Goal: Communication & Community: Answer question/provide support

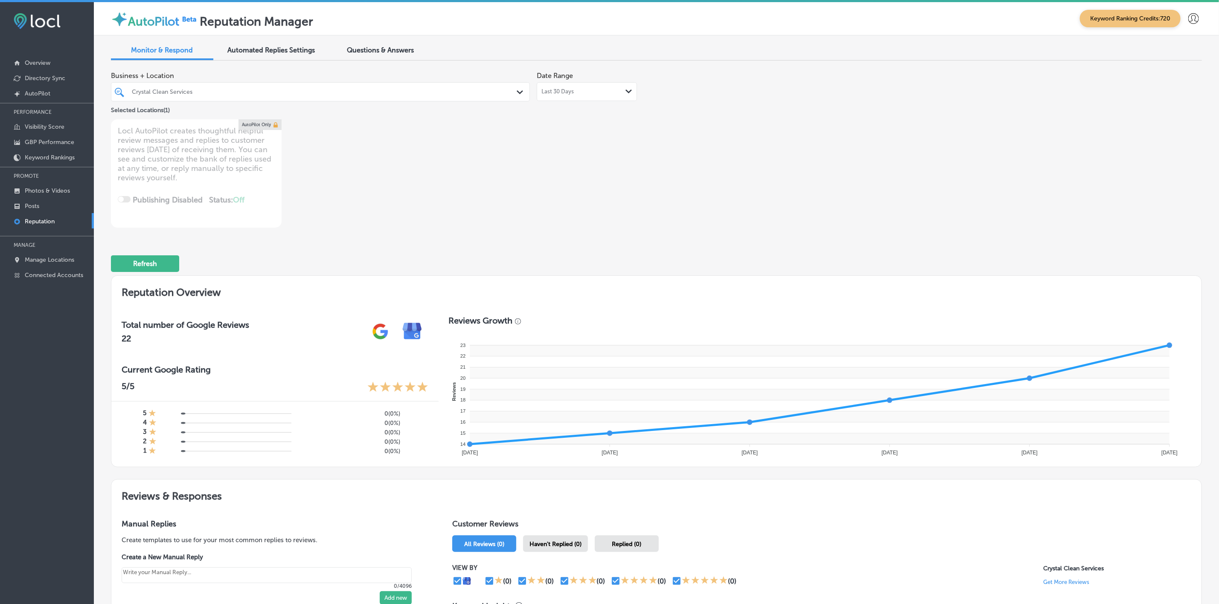
click at [325, 88] on div "Crystal Clean Services" at bounding box center [325, 91] width 386 height 7
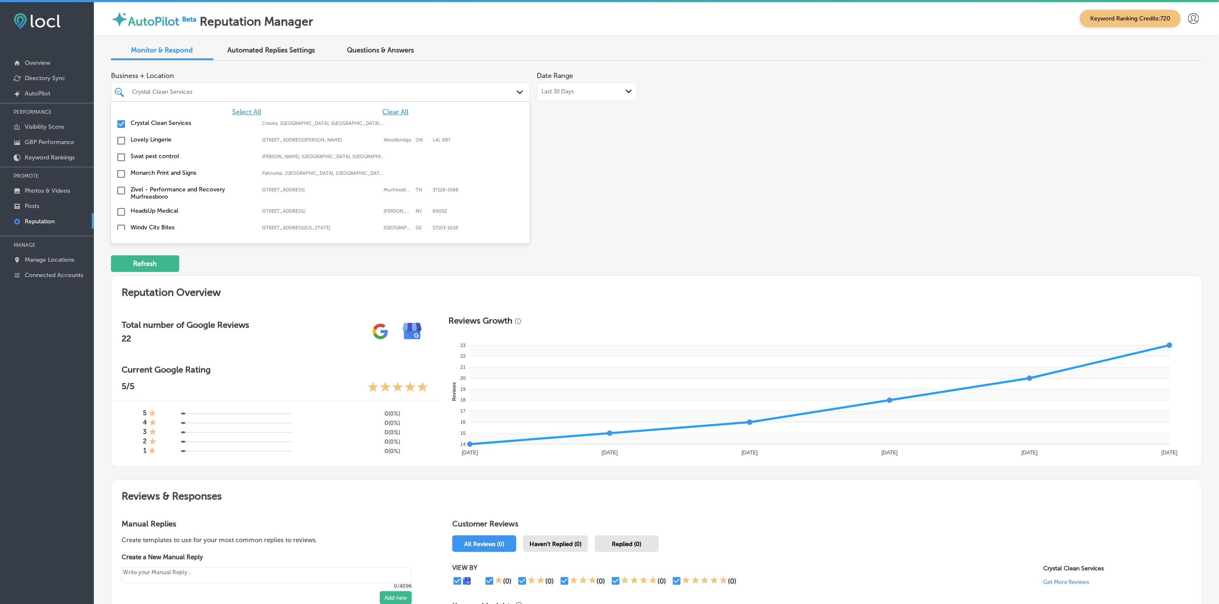
click at [383, 109] on span "Clear All" at bounding box center [396, 112] width 26 height 8
type textarea "x"
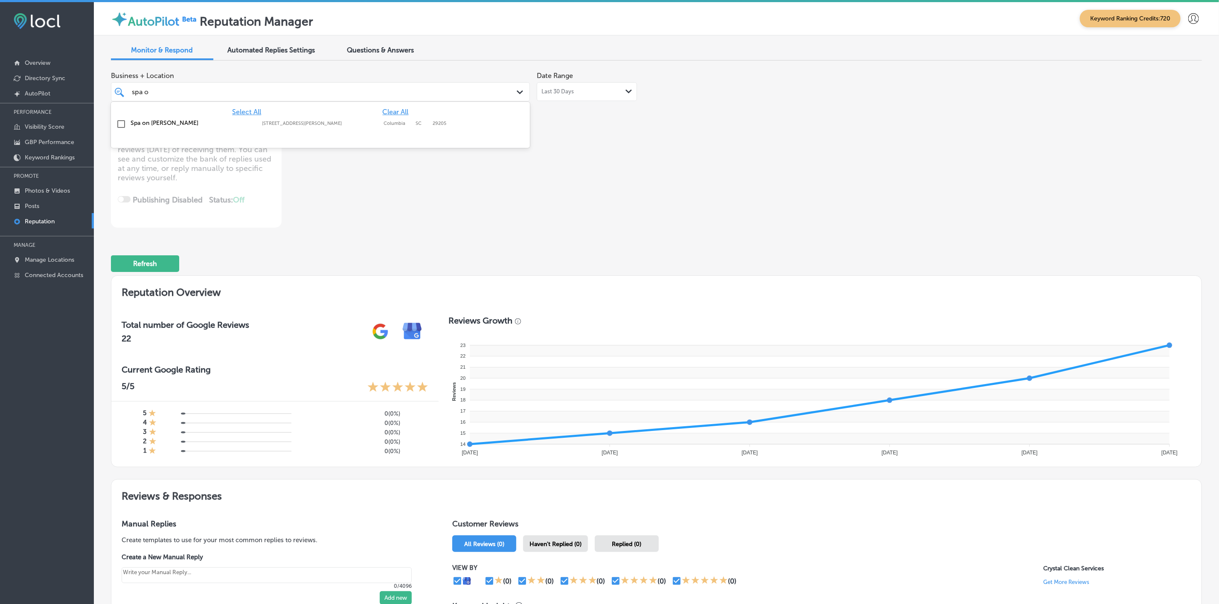
type input "spa on"
click at [384, 122] on label "Columbia" at bounding box center [398, 124] width 28 height 6
type textarea "x"
type input "spa on"
click at [579, 159] on div "Business + Location option [STREET_ADDRESS][PERSON_NAME]. option [STREET_ADDRES…" at bounding box center [438, 147] width 654 height 160
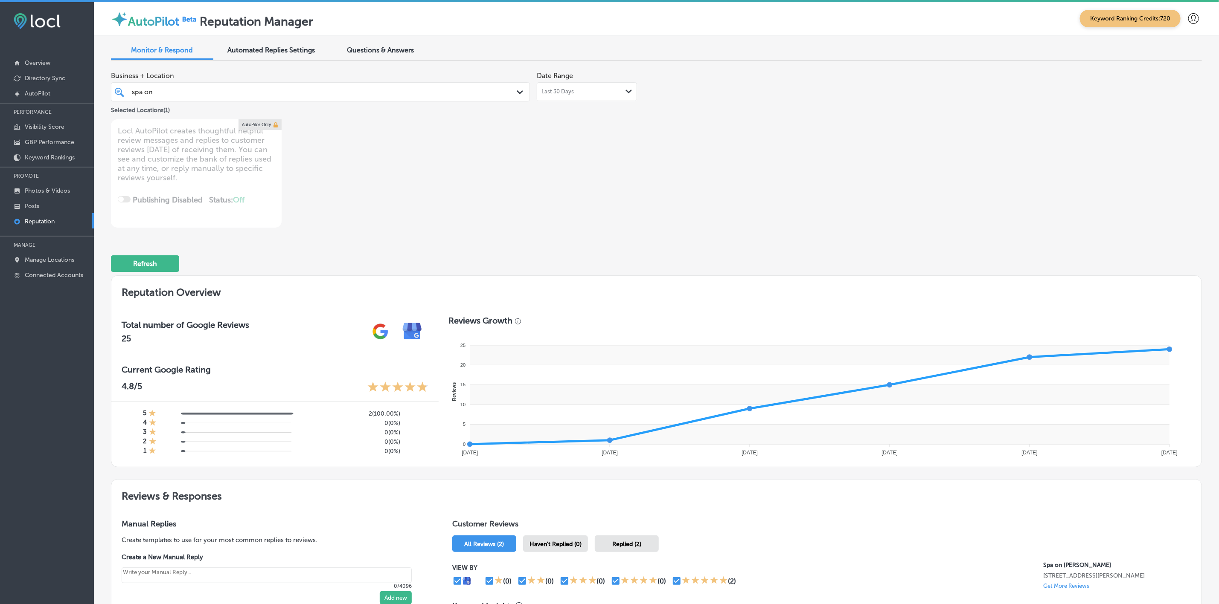
click at [585, 90] on div "Last 30 Days Path Created with Sketch." at bounding box center [586, 91] width 91 height 7
click at [439, 111] on th at bounding box center [437, 115] width 14 height 12
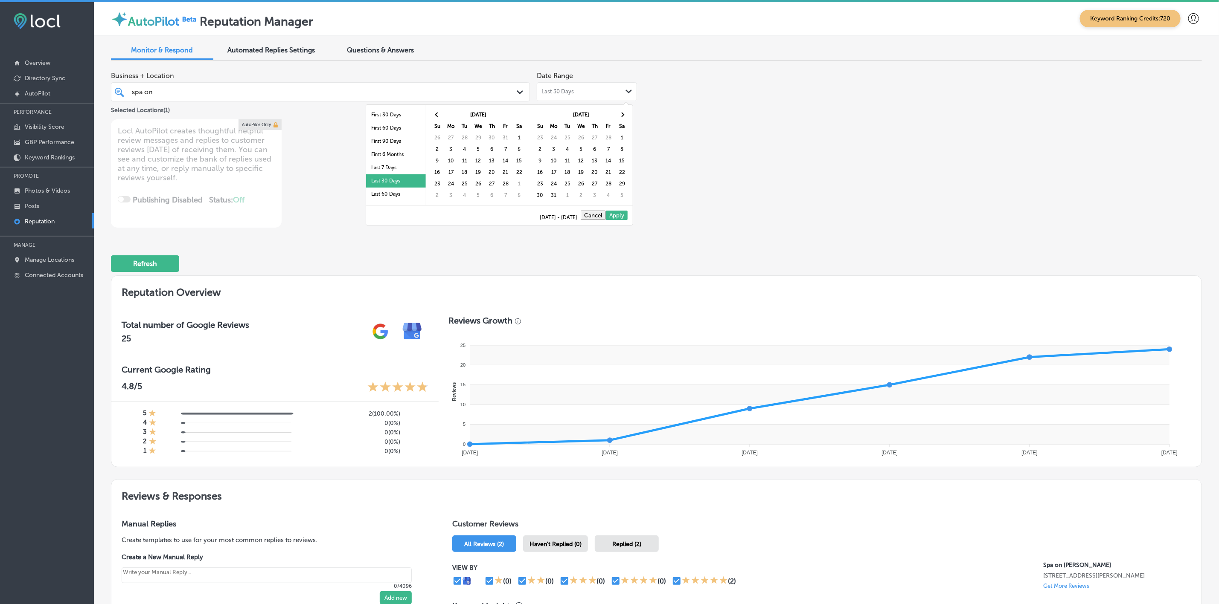
click at [439, 111] on th at bounding box center [437, 115] width 14 height 12
click at [430, 116] on th at bounding box center [437, 115] width 14 height 12
click at [434, 117] on th at bounding box center [437, 115] width 14 height 12
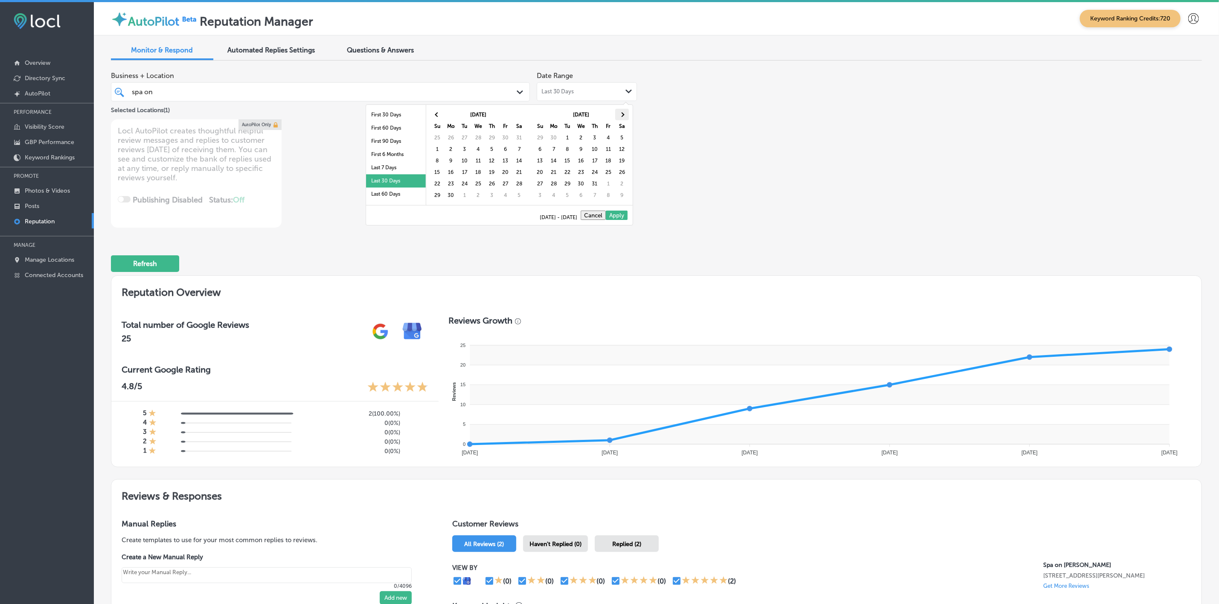
click at [622, 117] on th at bounding box center [622, 115] width 14 height 12
click at [622, 115] on span at bounding box center [621, 114] width 5 height 5
click at [625, 115] on th at bounding box center [622, 115] width 14 height 12
click at [624, 118] on th at bounding box center [622, 115] width 14 height 12
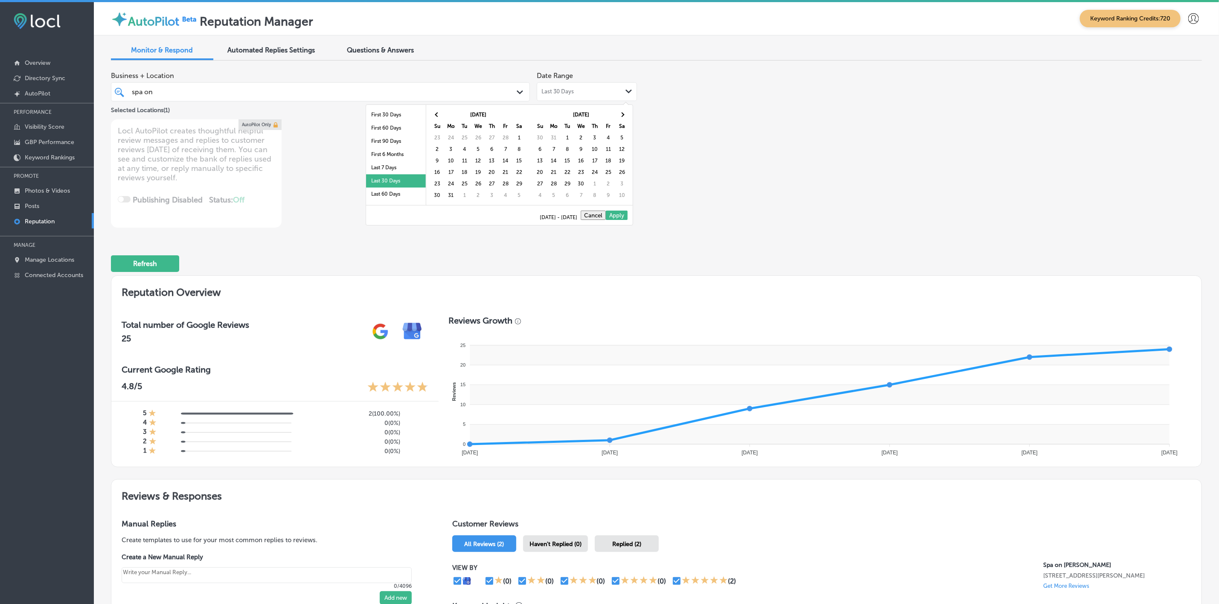
click at [624, 118] on th at bounding box center [622, 115] width 14 height 12
click at [621, 118] on th at bounding box center [622, 115] width 14 height 12
click at [622, 117] on th at bounding box center [622, 115] width 14 height 12
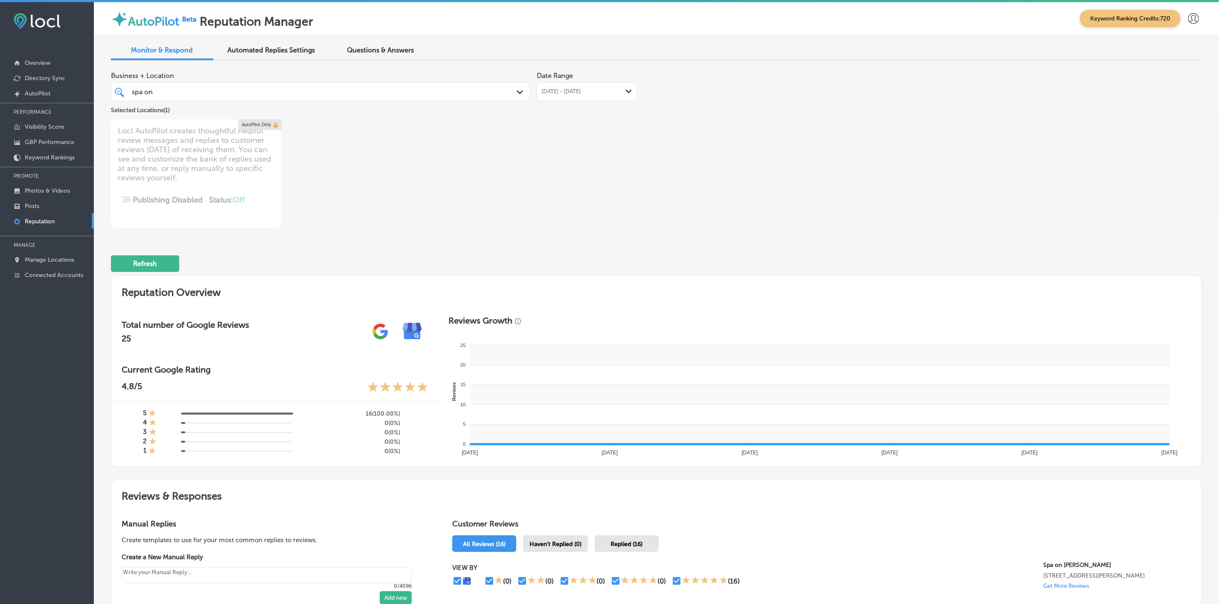
type textarea "x"
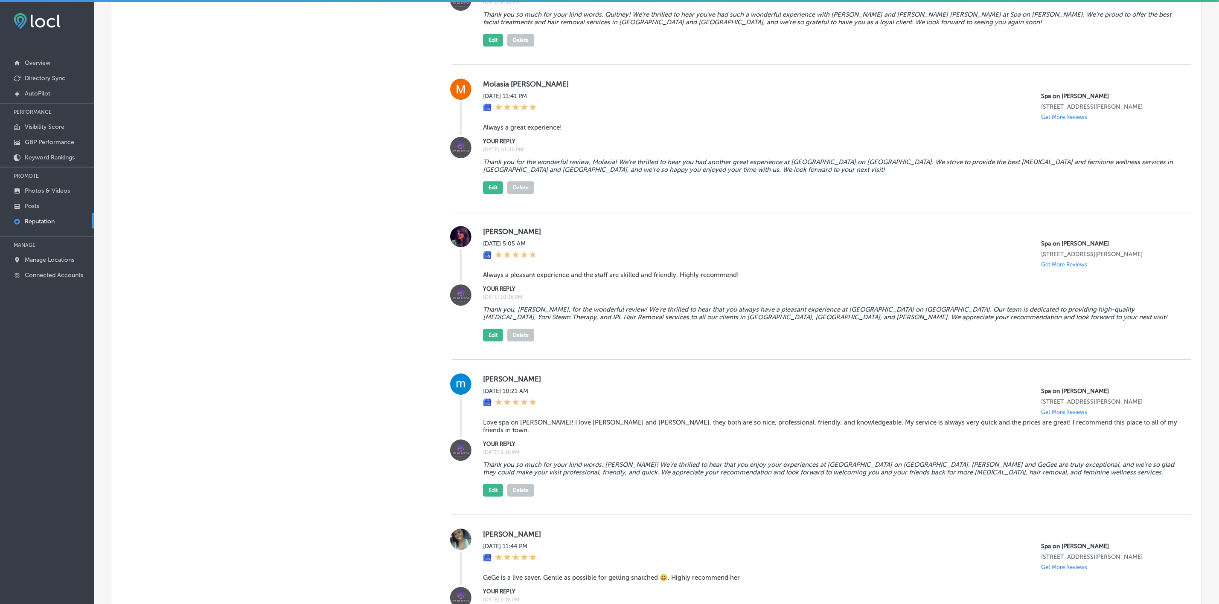
scroll to position [1784, 0]
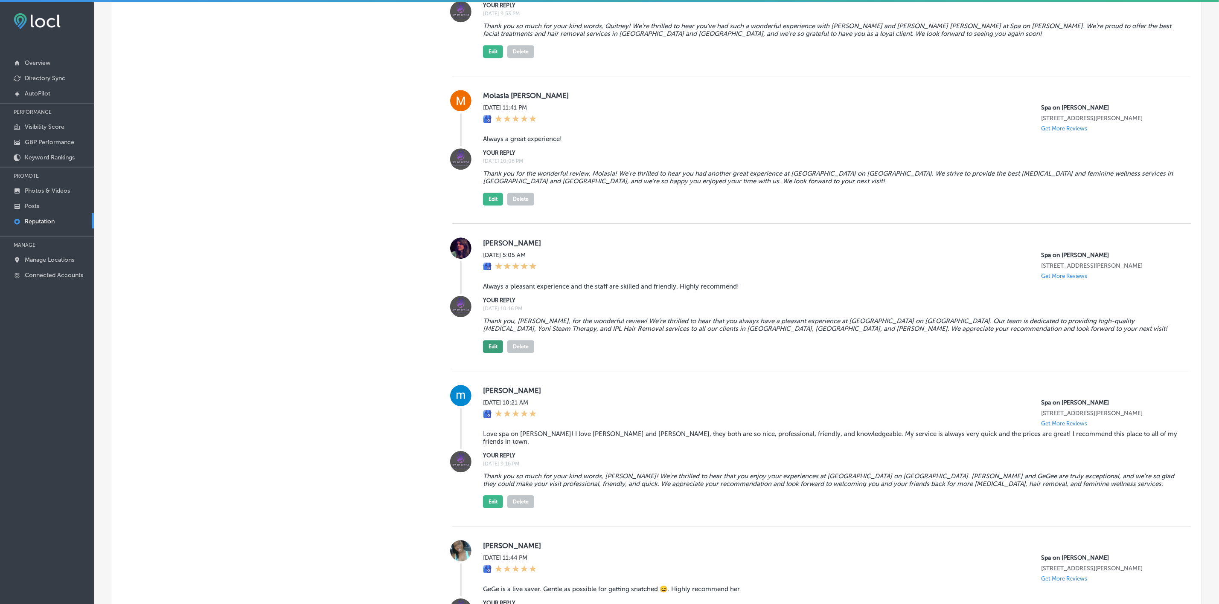
click at [491, 274] on button "Edit" at bounding box center [493, 346] width 20 height 13
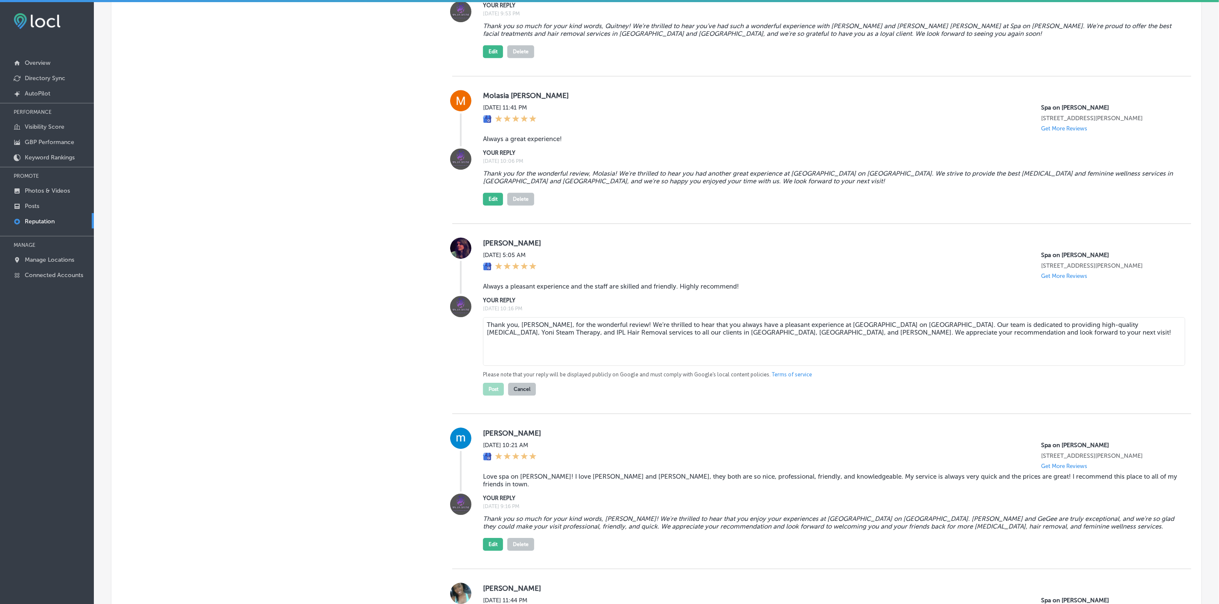
drag, startPoint x: 484, startPoint y: 329, endPoint x: 1034, endPoint y: 349, distance: 551.1
click at [852, 274] on textarea "Thank you, [PERSON_NAME], for the wonderful review! We’re thrilled to hear that…" at bounding box center [834, 341] width 702 height 49
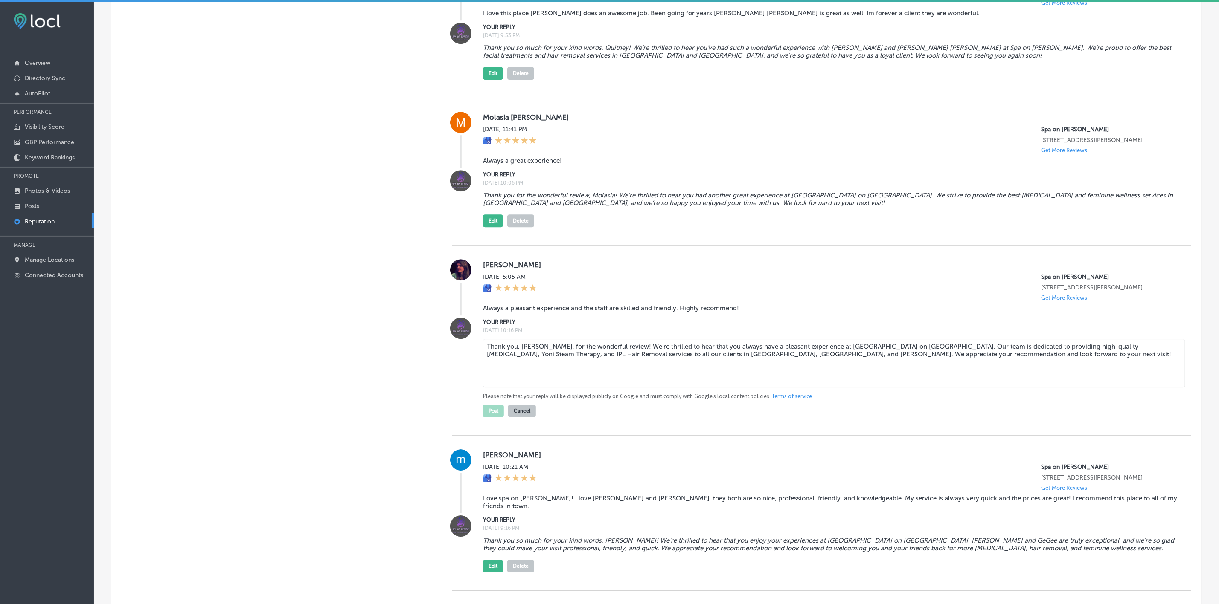
scroll to position [1763, 0]
paste textarea "in [GEOGRAPHIC_DATA]. Our team is dedicated to providing high-quality [MEDICAL_…"
click at [554, 274] on textarea "Thank you, [PERSON_NAME], for the wonderful review! We’re thrilled to hear that…" at bounding box center [834, 363] width 702 height 49
type textarea "Thank you, [PERSON_NAME], for the wonderful review! We’re thrilled to hear that…"
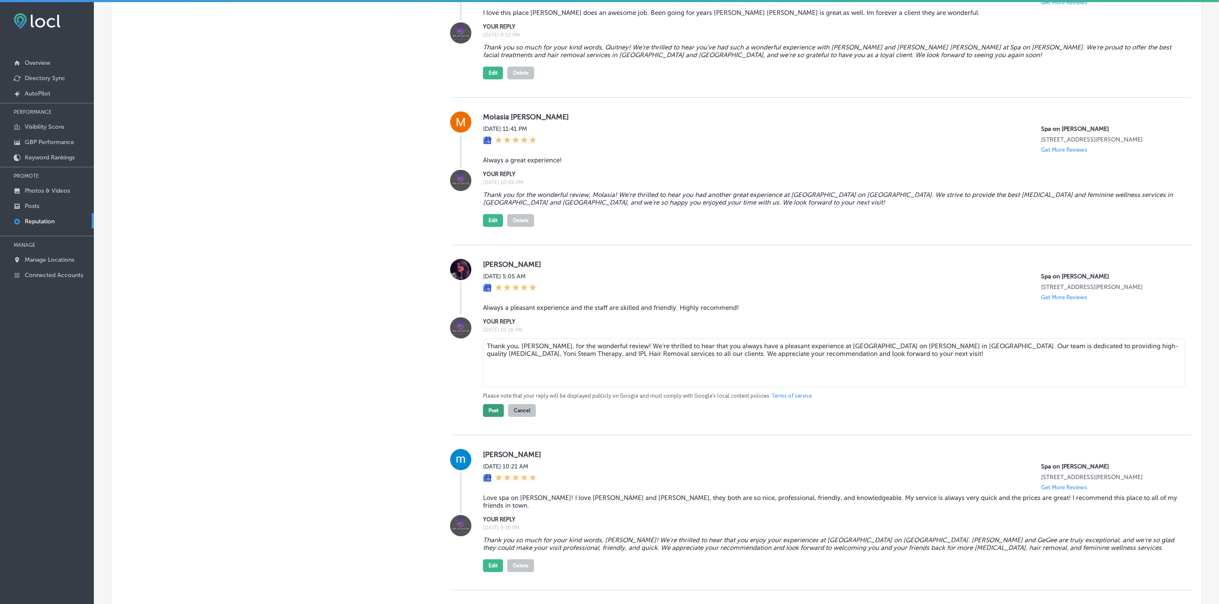
click at [494, 274] on button "Post" at bounding box center [493, 410] width 21 height 13
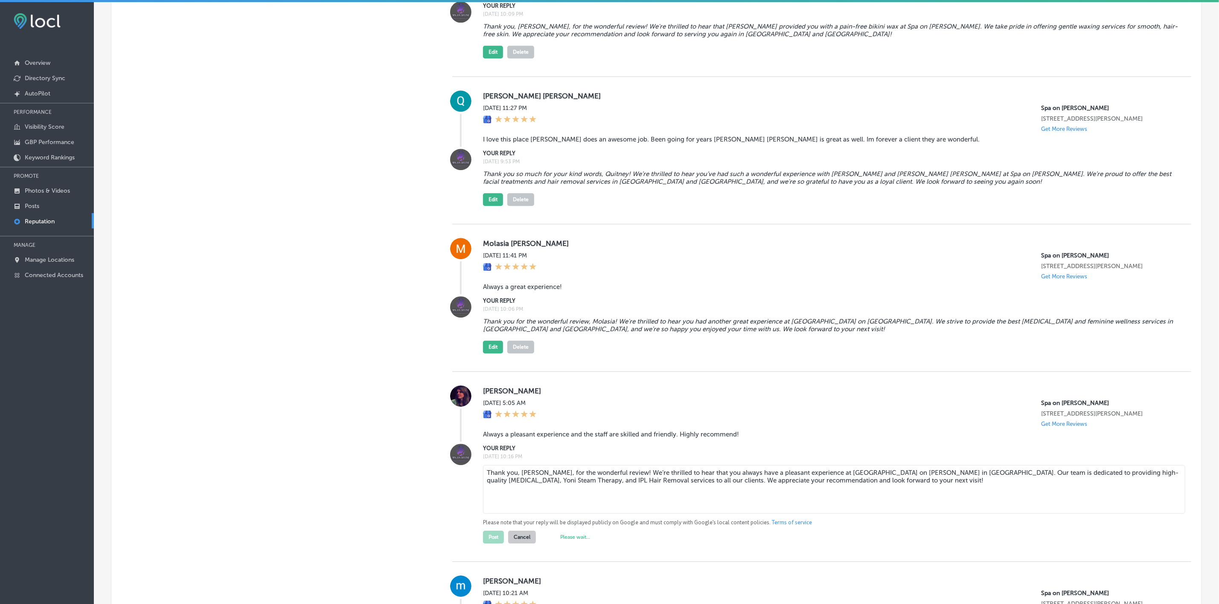
scroll to position [1635, 0]
type textarea "x"
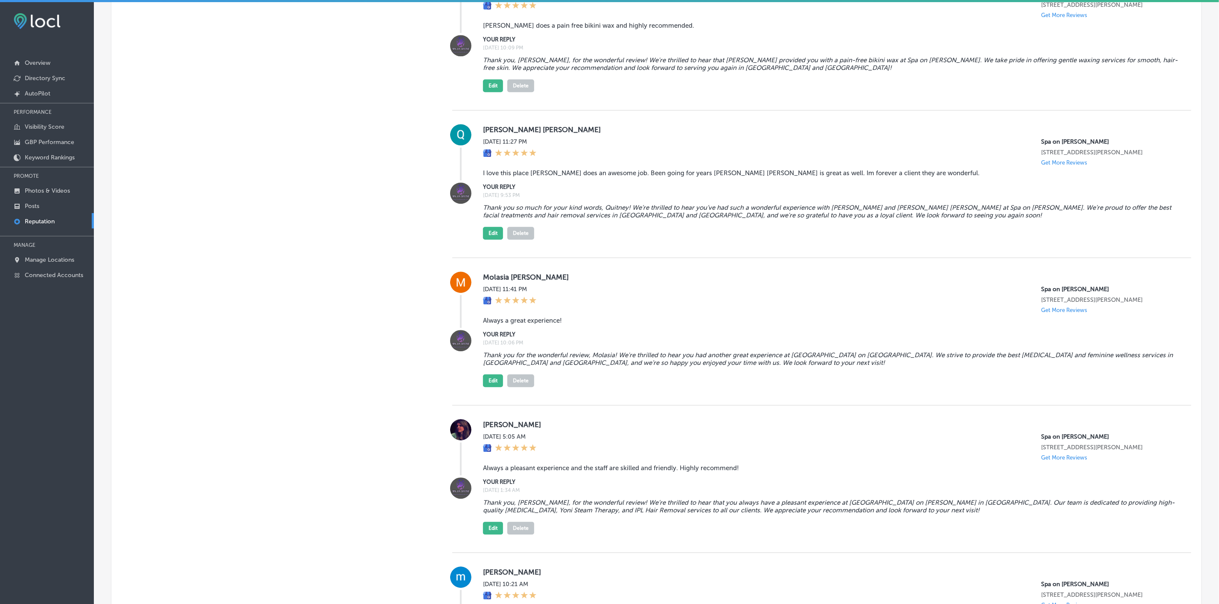
scroll to position [1571, 0]
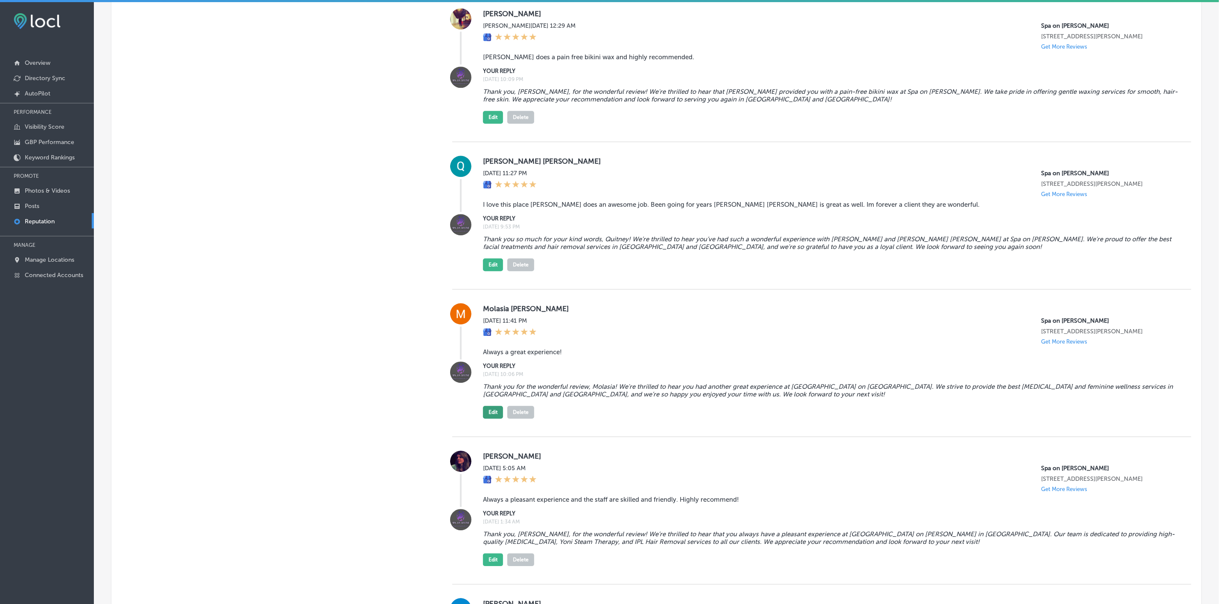
click at [486, 274] on button "Edit" at bounding box center [493, 412] width 20 height 13
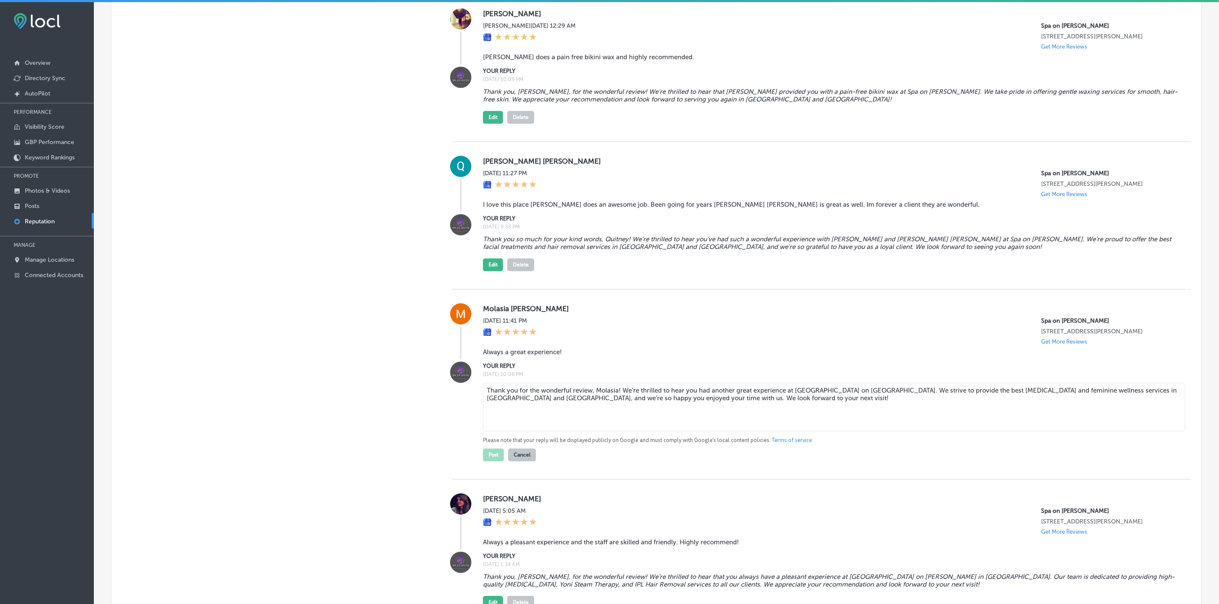
drag, startPoint x: 1083, startPoint y: 397, endPoint x: 1141, endPoint y: 397, distance: 58.0
click at [852, 274] on textarea "Thank you for the wonderful review, Molasia! We're thrilled to hear you had ano…" at bounding box center [834, 407] width 702 height 49
type textarea "Thank you for the wonderful review, Molasia! We're thrilled to hear you had ano…"
click at [494, 274] on button "Post" at bounding box center [493, 455] width 21 height 13
type textarea "x"
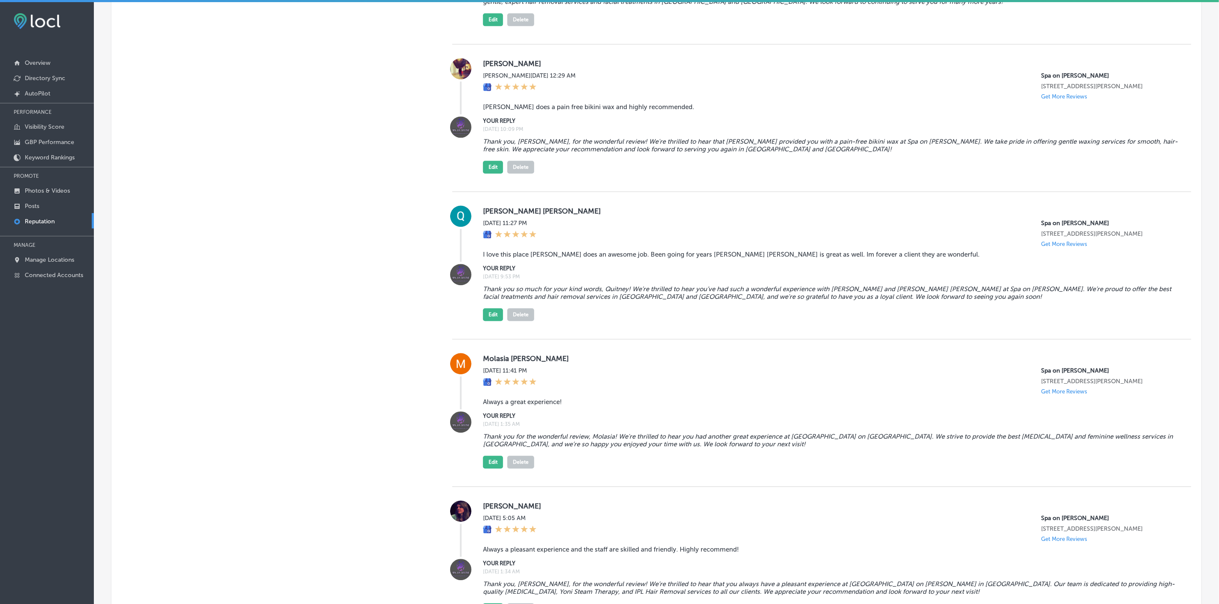
scroll to position [1443, 0]
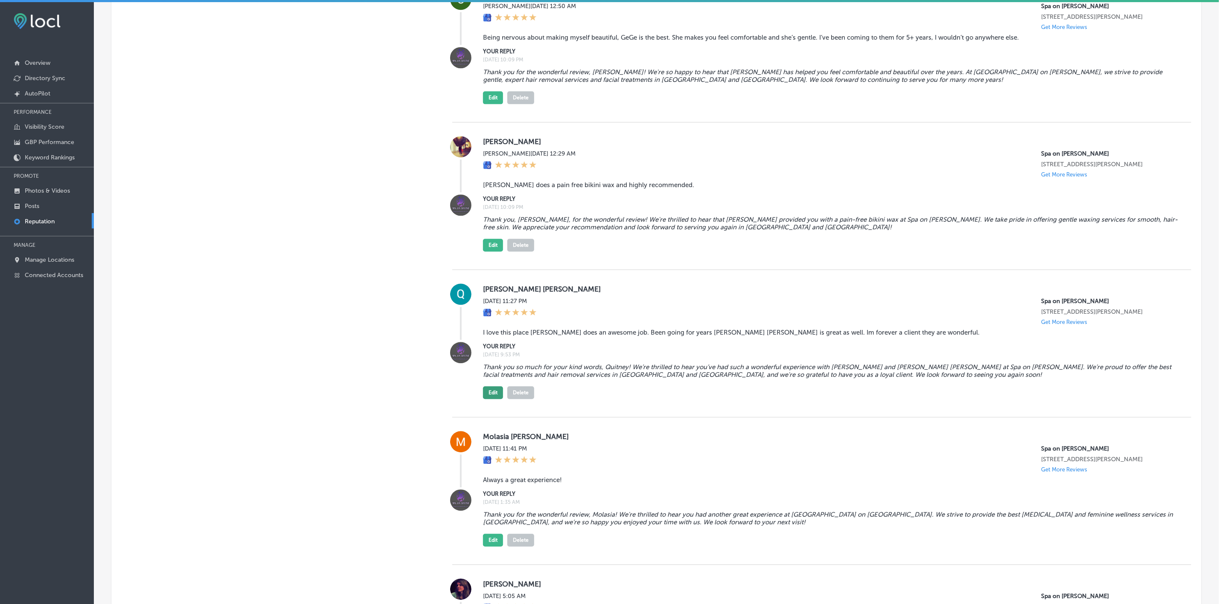
click at [488, 274] on button "Edit" at bounding box center [493, 392] width 20 height 13
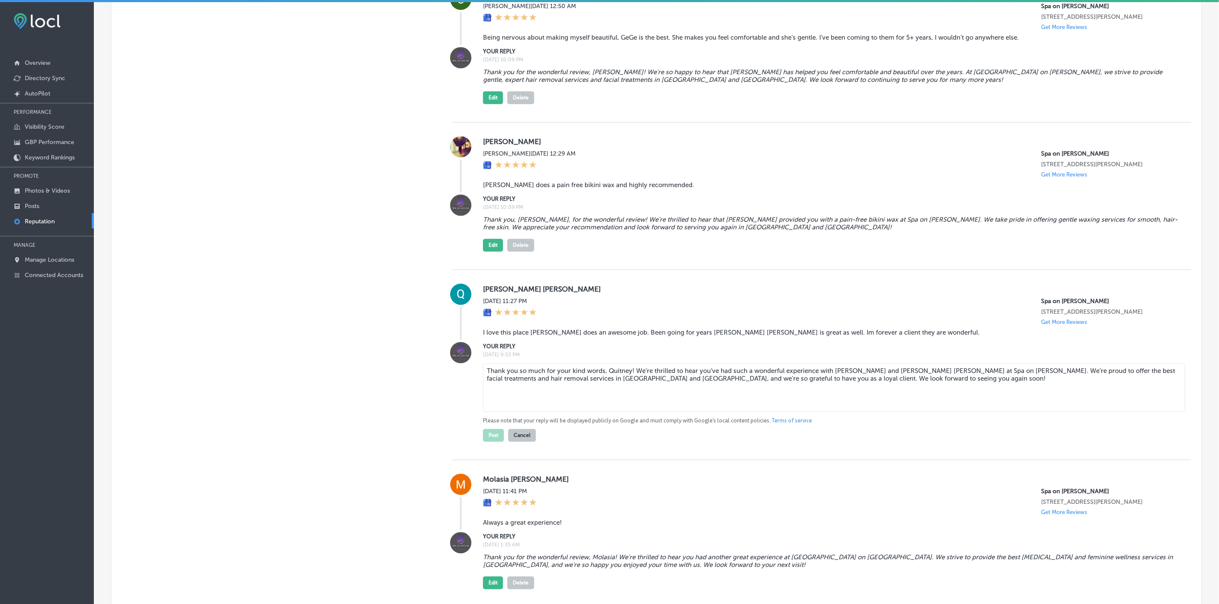
drag, startPoint x: 530, startPoint y: 384, endPoint x: 483, endPoint y: 386, distance: 47.4
click at [483, 274] on textarea "Thank you so much for your kind words, Quitney! We’re thrilled to hear you’ve h…" at bounding box center [834, 387] width 702 height 49
type textarea "Thank you so much for your kind words, Quitney! We’re thrilled to hear you’ve h…"
click at [488, 274] on button "Post" at bounding box center [493, 435] width 21 height 13
type textarea "x"
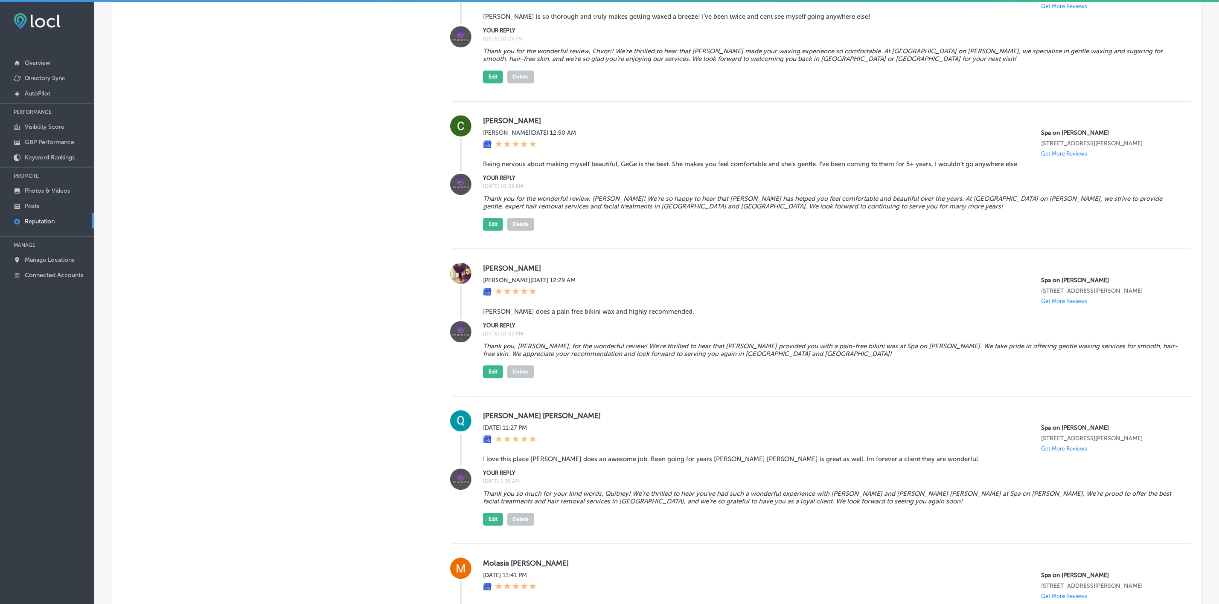
scroll to position [1315, 0]
click at [490, 274] on button "Edit" at bounding box center [493, 373] width 20 height 13
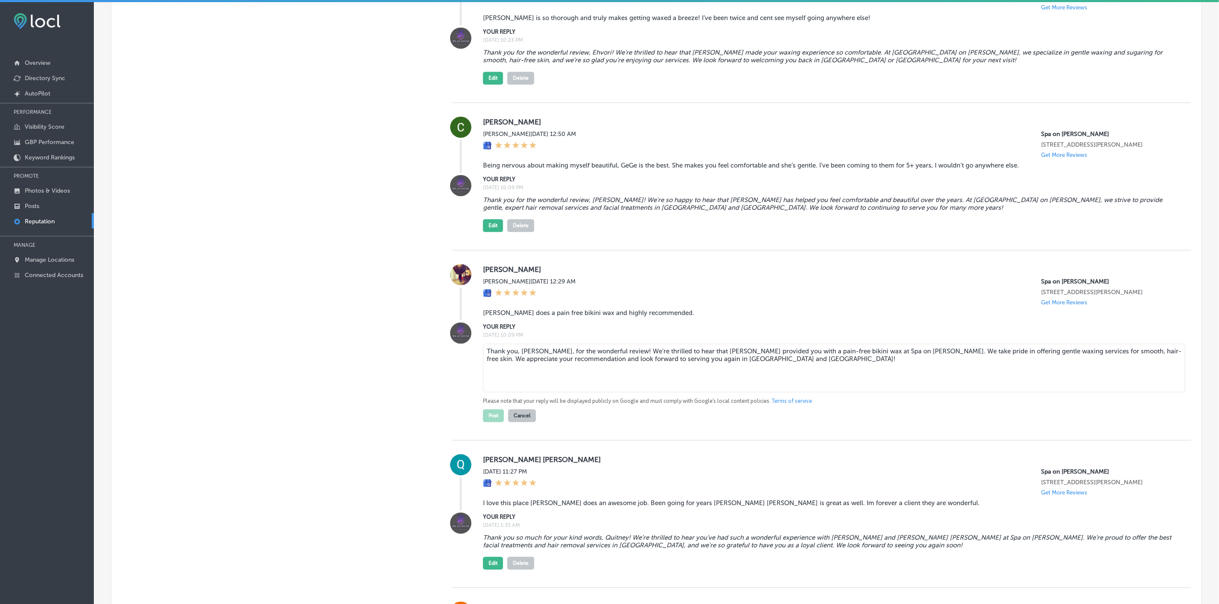
drag, startPoint x: 674, startPoint y: 363, endPoint x: 659, endPoint y: 363, distance: 15.4
click at [659, 274] on textarea "Thank you, [PERSON_NAME], for the wonderful review! We're thrilled to hear that…" at bounding box center [834, 368] width 702 height 49
drag, startPoint x: 720, startPoint y: 364, endPoint x: 687, endPoint y: 363, distance: 32.4
click at [687, 274] on textarea "Thank you, [PERSON_NAME], for the wonderful review! We're thrilled to hear that…" at bounding box center [834, 368] width 702 height 49
click at [708, 274] on textarea "Thank you, [PERSON_NAME], for the wonderful review! We're thrilled to hear that…" at bounding box center [834, 368] width 702 height 49
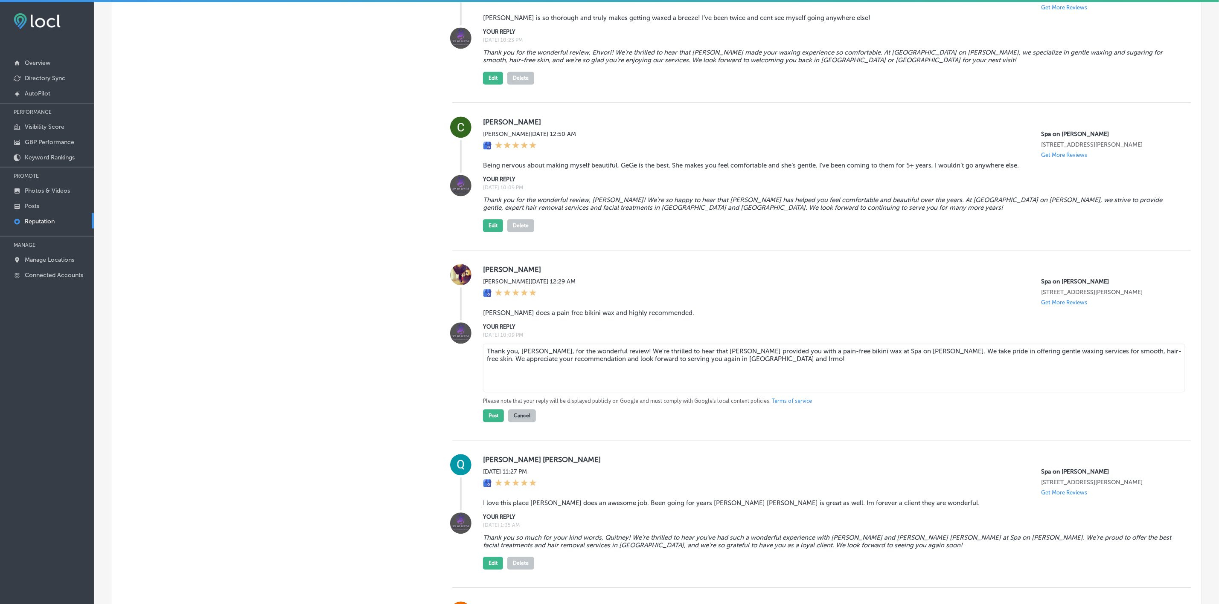
drag, startPoint x: 715, startPoint y: 363, endPoint x: 686, endPoint y: 363, distance: 28.2
click at [686, 274] on textarea "Thank you, [PERSON_NAME], for the wonderful review! We're thrilled to hear that…" at bounding box center [834, 368] width 702 height 49
type textarea "Thank you, [PERSON_NAME], for the wonderful review! We're thrilled to hear that…"
click at [499, 274] on button "Post" at bounding box center [493, 416] width 21 height 13
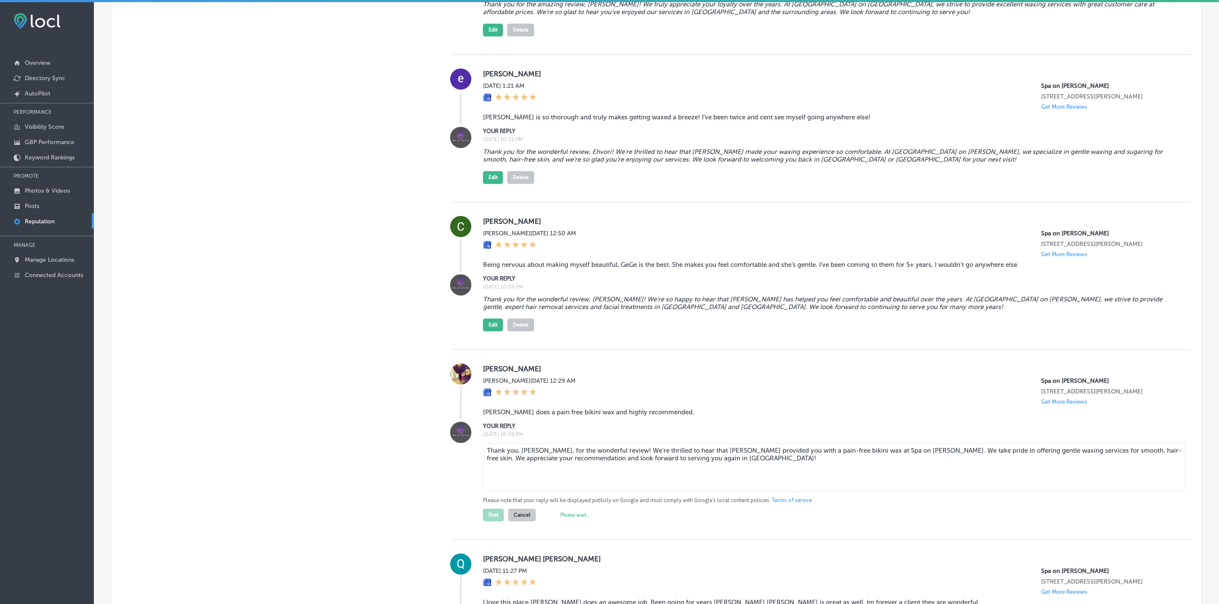
scroll to position [1187, 0]
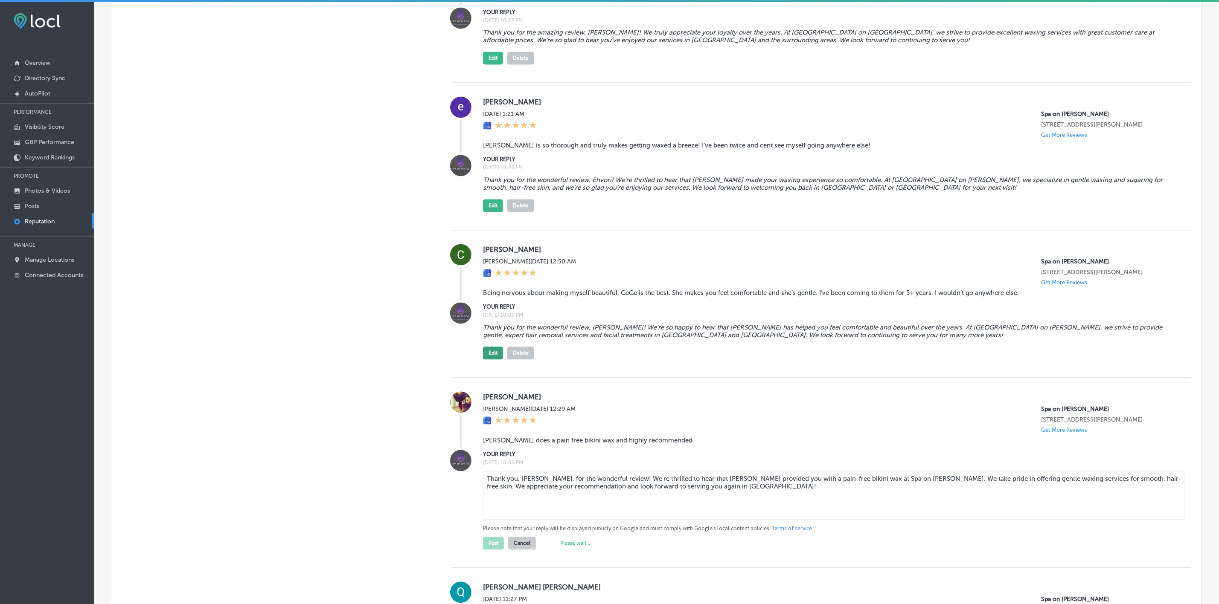
click at [483, 274] on button "Edit" at bounding box center [493, 353] width 20 height 13
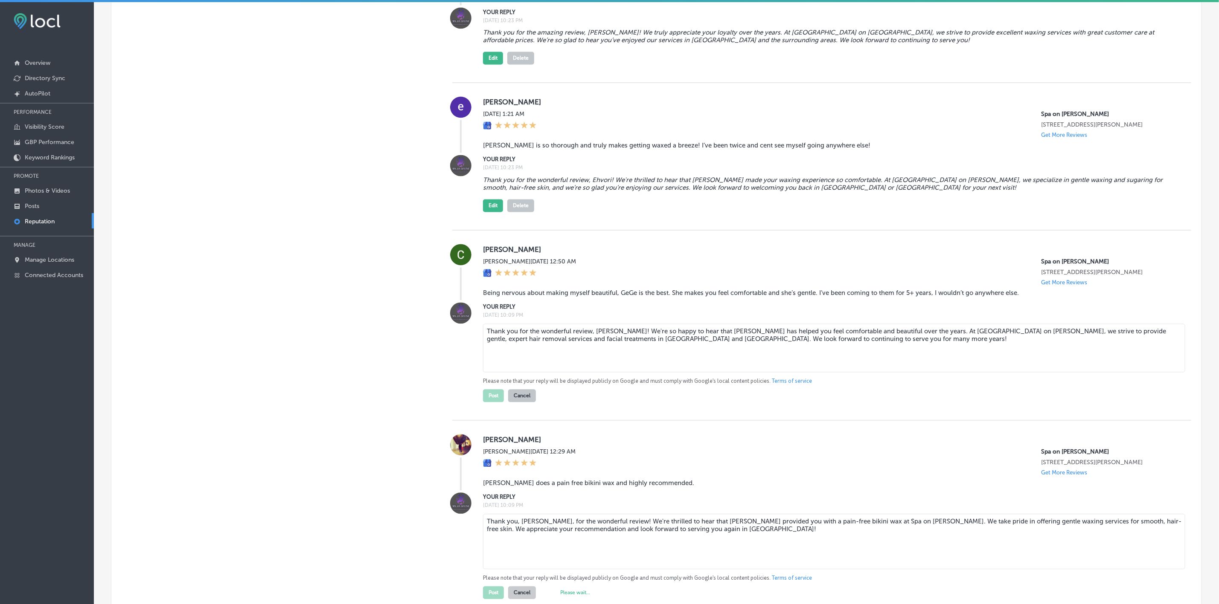
drag, startPoint x: 558, startPoint y: 342, endPoint x: 543, endPoint y: 342, distance: 15.8
click at [543, 274] on textarea "Thank you for the wonderful review, [PERSON_NAME]! We're so happy to hear that …" at bounding box center [834, 348] width 702 height 49
drag, startPoint x: 619, startPoint y: 343, endPoint x: 571, endPoint y: 343, distance: 48.2
click at [571, 274] on textarea "Thank you for the wonderful review, [PERSON_NAME]! We're so happy to hear that …" at bounding box center [834, 348] width 702 height 49
type textarea "Thank you for the wonderful review, [PERSON_NAME]! We're so happy to hear that …"
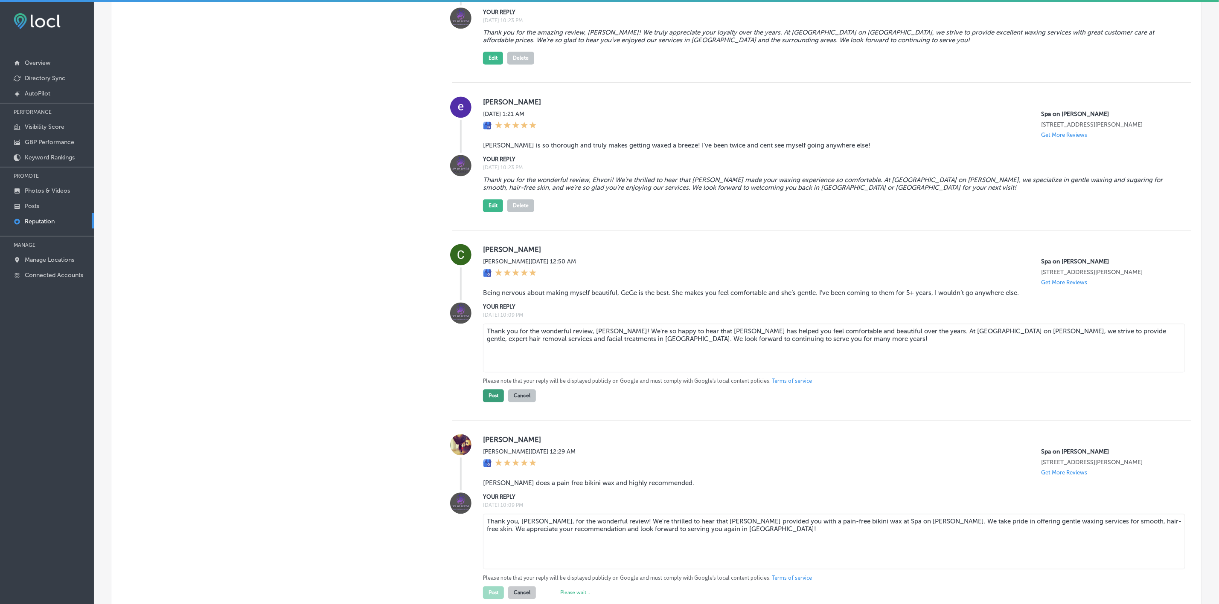
click at [495, 274] on button "Post" at bounding box center [493, 396] width 21 height 13
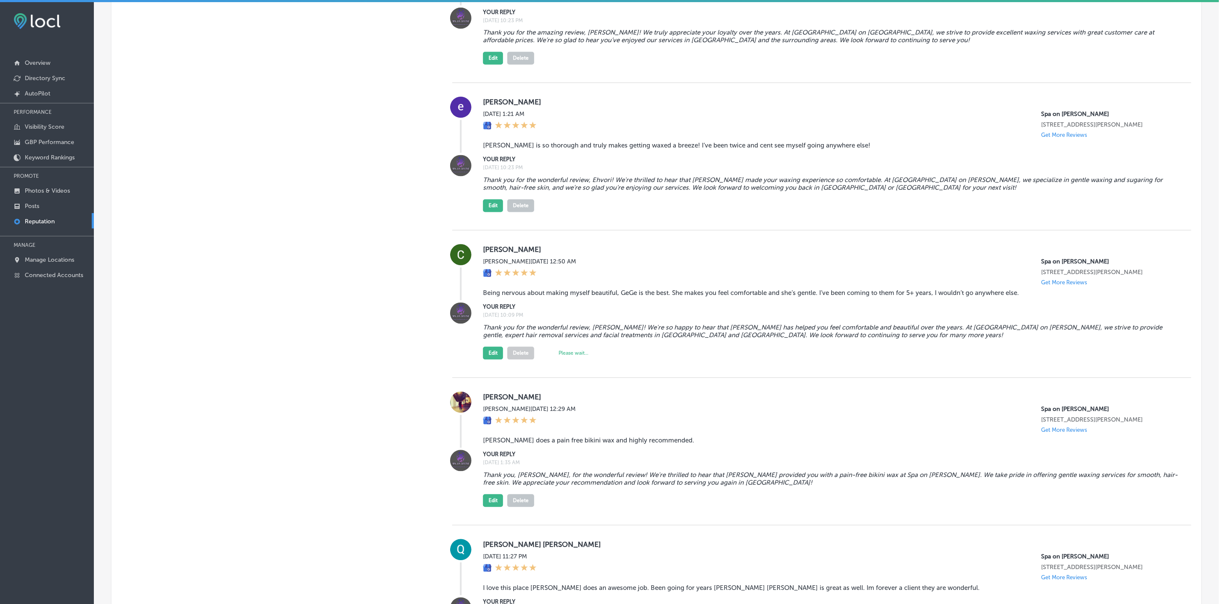
type textarea "x"
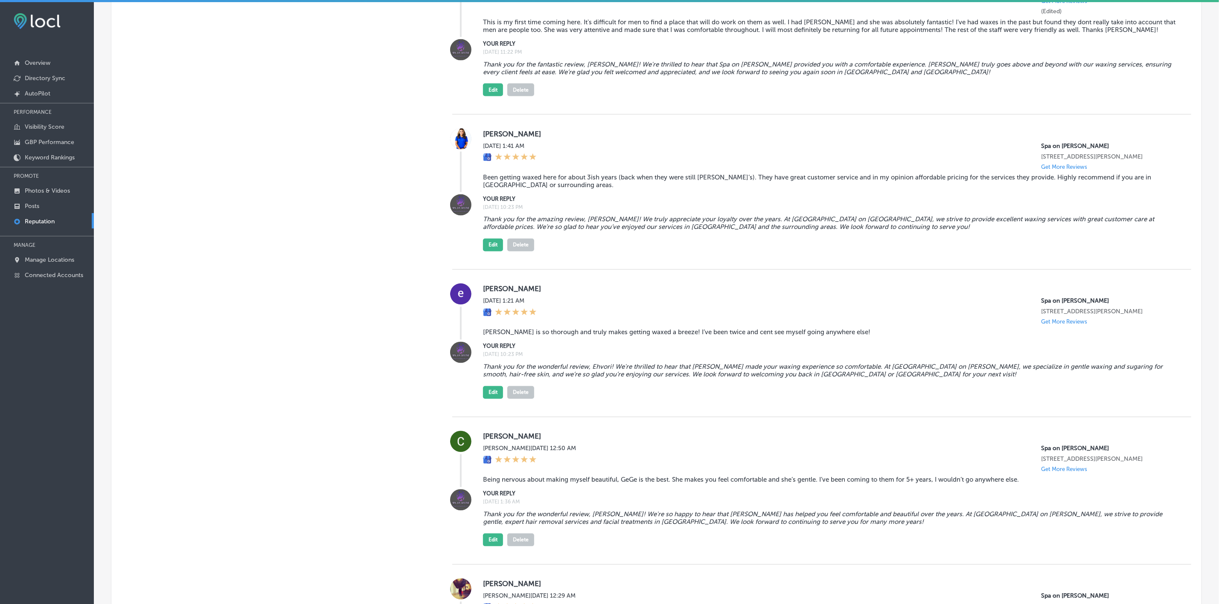
scroll to position [995, 0]
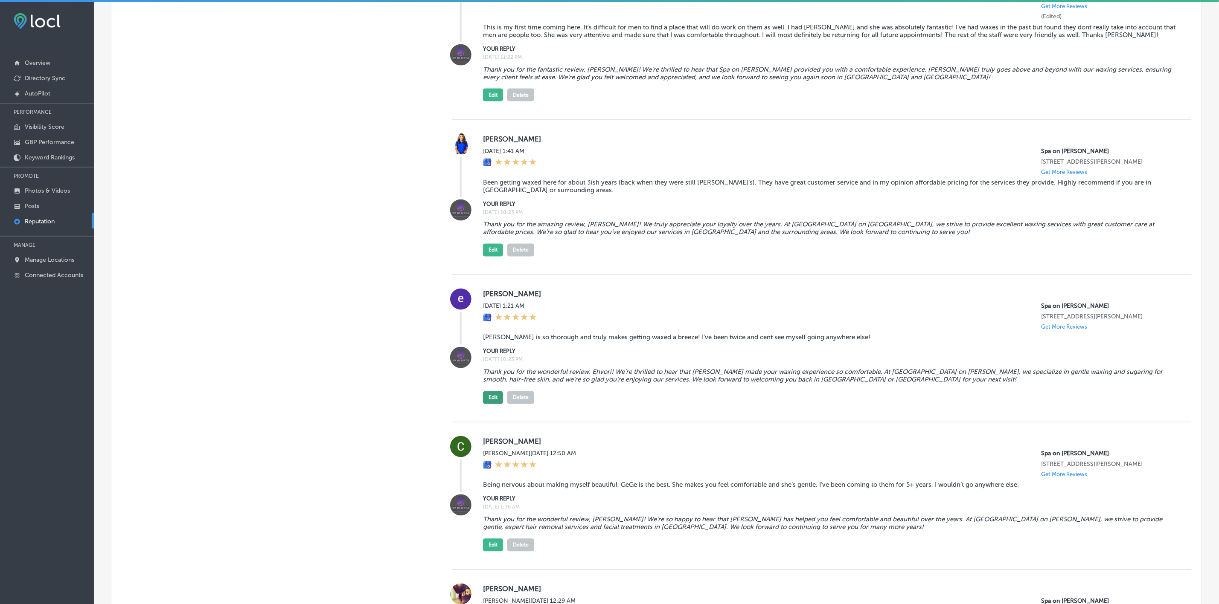
click at [486, 274] on button "Edit" at bounding box center [493, 398] width 20 height 13
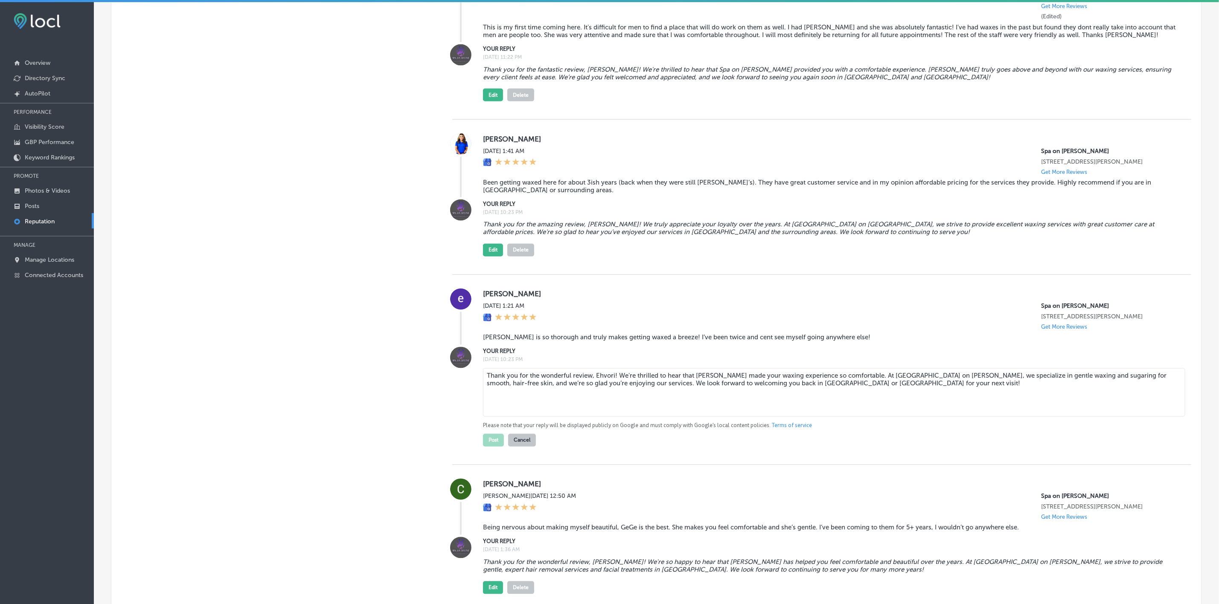
drag, startPoint x: 699, startPoint y: 384, endPoint x: 738, endPoint y: 386, distance: 39.3
click at [738, 274] on textarea "Thank you for the wonderful review, Ehvori! We're thrilled to hear that [PERSON…" at bounding box center [834, 393] width 702 height 49
type textarea "Thank you for the wonderful review, Ehvori! We're thrilled to hear that [PERSON…"
click at [485, 274] on button "Post" at bounding box center [493, 440] width 21 height 13
type textarea "x"
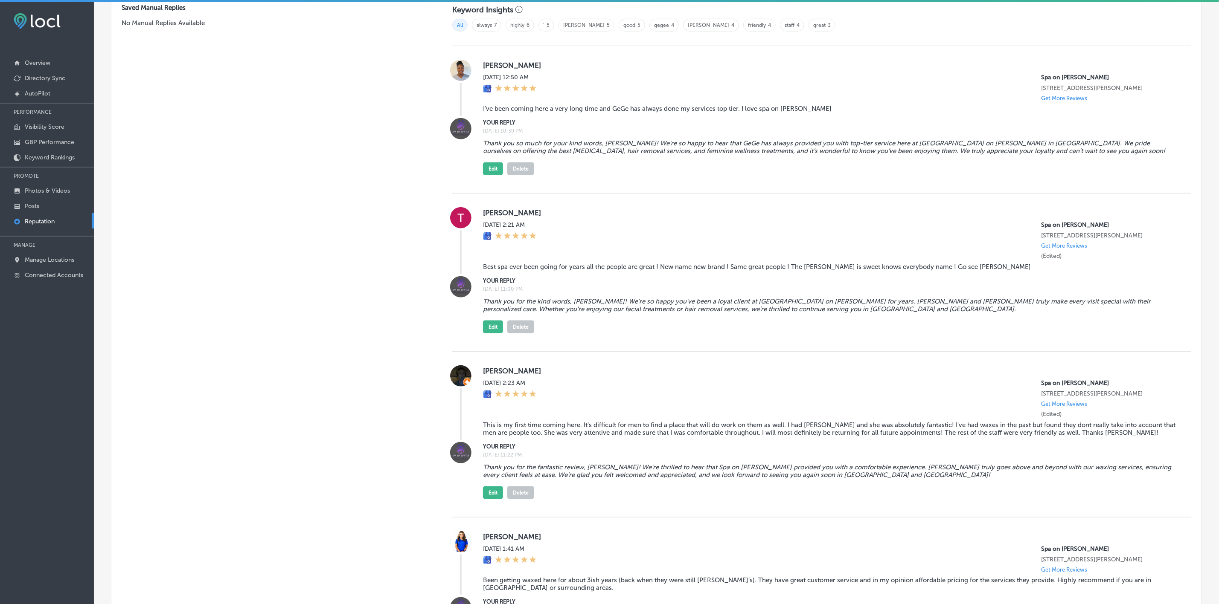
scroll to position [611, 0]
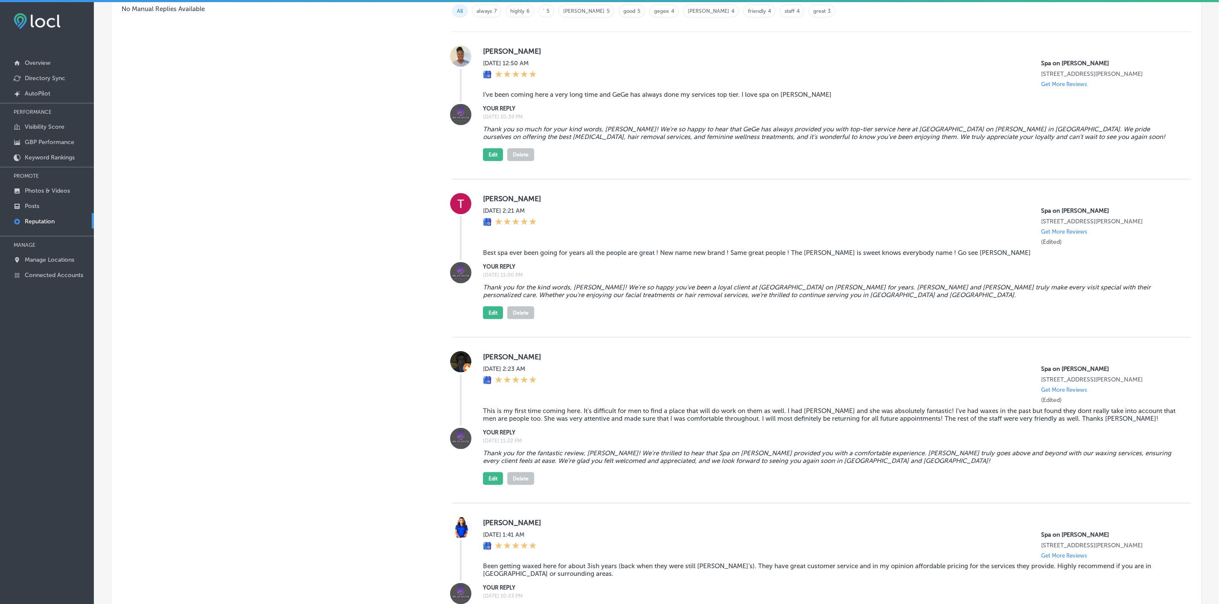
click at [578, 274] on blockquote "Thank you for the kind words, [PERSON_NAME]! We're so happy you've been a loyal…" at bounding box center [830, 291] width 695 height 15
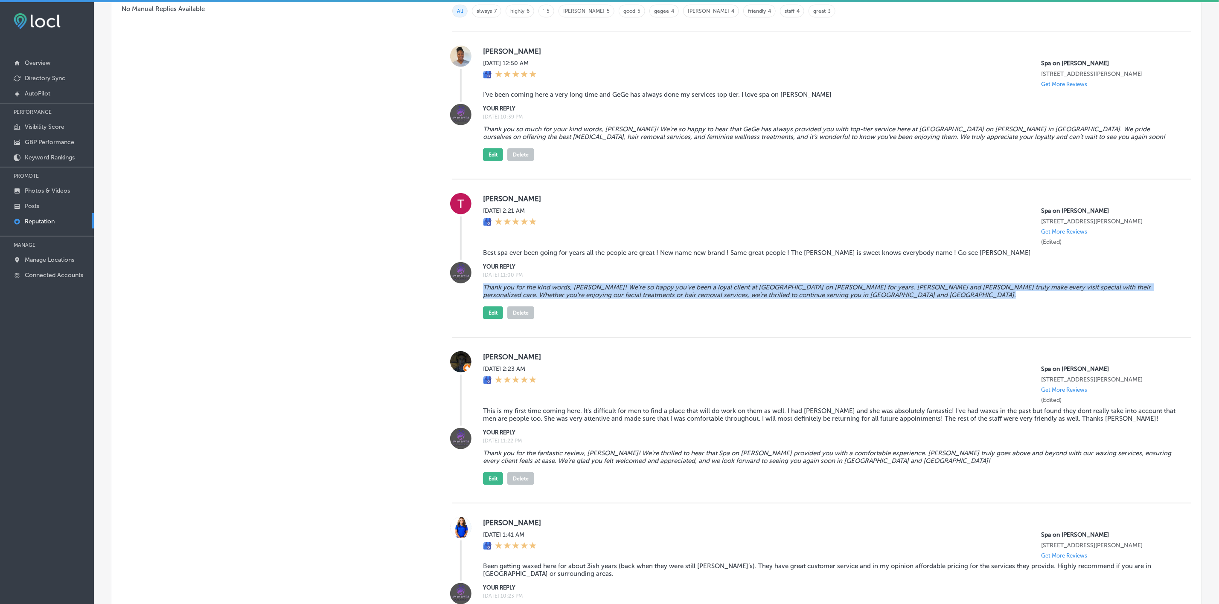
click at [578, 274] on blockquote "Thank you for the kind words, [PERSON_NAME]! We're so happy you've been a loyal…" at bounding box center [830, 291] width 695 height 15
copy blockquote "Thank you for the kind words, [PERSON_NAME]! We're so happy you've been a loyal…"
click at [488, 274] on button "Edit" at bounding box center [493, 313] width 20 height 13
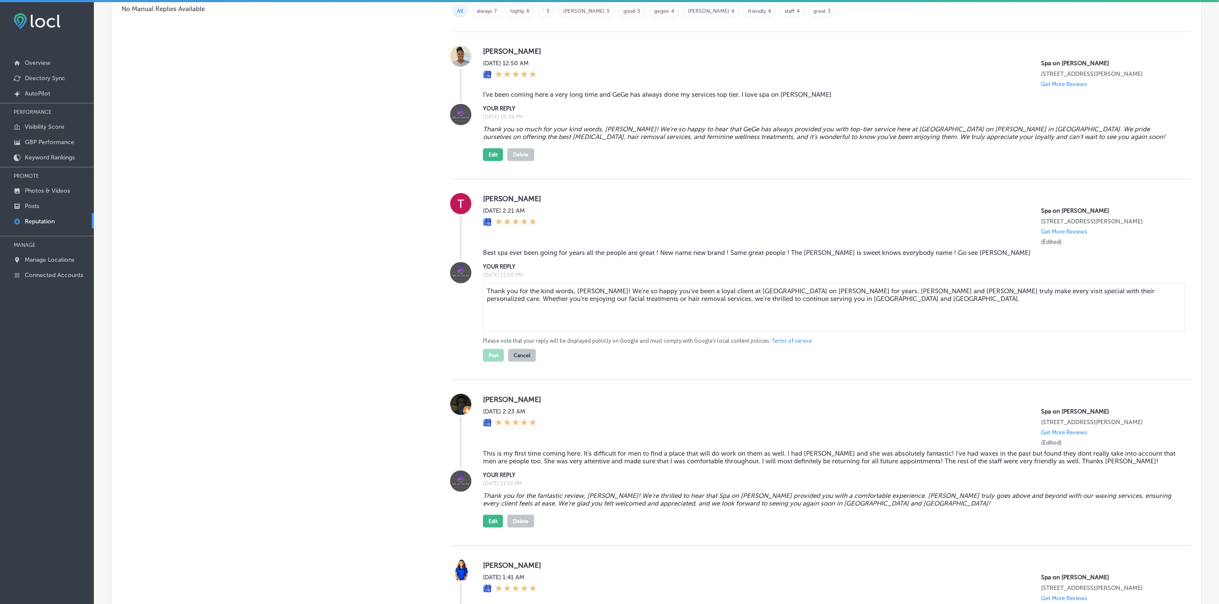
click at [542, 274] on p "Please note that your reply will be displayed publicly on Google and must compl…" at bounding box center [830, 341] width 695 height 8
drag, startPoint x: 674, startPoint y: 296, endPoint x: 695, endPoint y: 296, distance: 21.3
click at [695, 274] on textarea "Thank you for the kind words, [PERSON_NAME]! We're so happy you've been a loyal…" at bounding box center [834, 308] width 702 height 49
drag, startPoint x: 727, startPoint y: 299, endPoint x: 752, endPoint y: 302, distance: 24.5
click at [752, 274] on textarea "Thank you for the kind words, [PERSON_NAME]! We're so happy you've been a loyal…" at bounding box center [834, 308] width 702 height 49
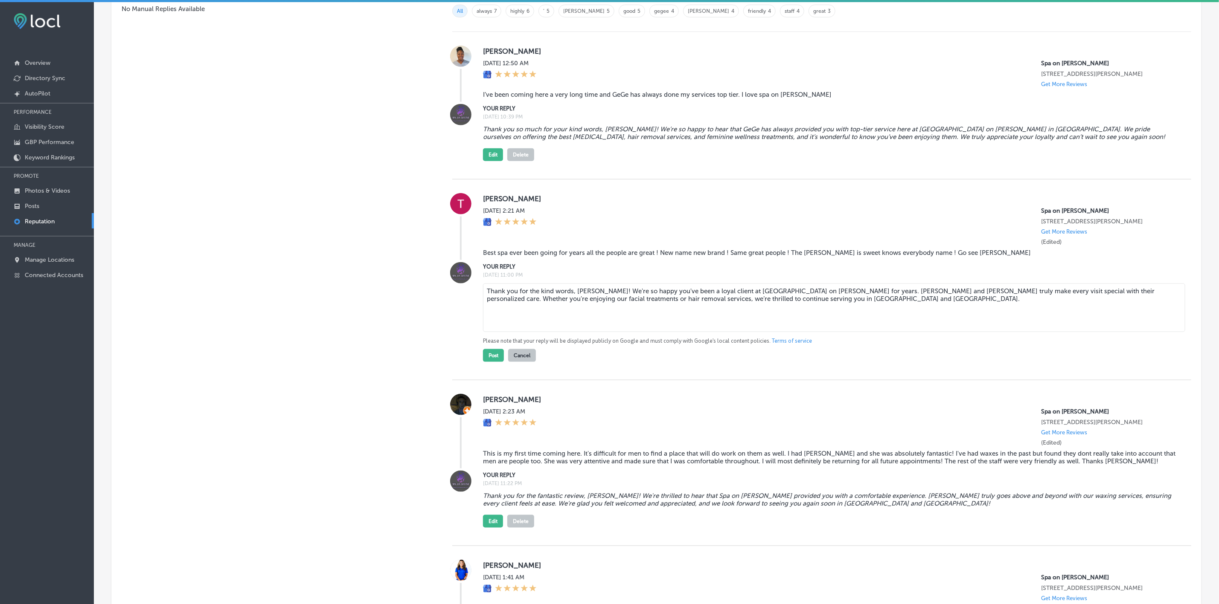
drag, startPoint x: 756, startPoint y: 299, endPoint x: 709, endPoint y: 299, distance: 46.1
click at [709, 274] on textarea "Thank you for the kind words, [PERSON_NAME]! We're so happy you've been a loyal…" at bounding box center [834, 308] width 702 height 49
type textarea "Thank you for the kind words, [PERSON_NAME]! We're so happy you've been a loyal…"
click at [488, 274] on button "Post" at bounding box center [493, 355] width 21 height 13
type textarea "x"
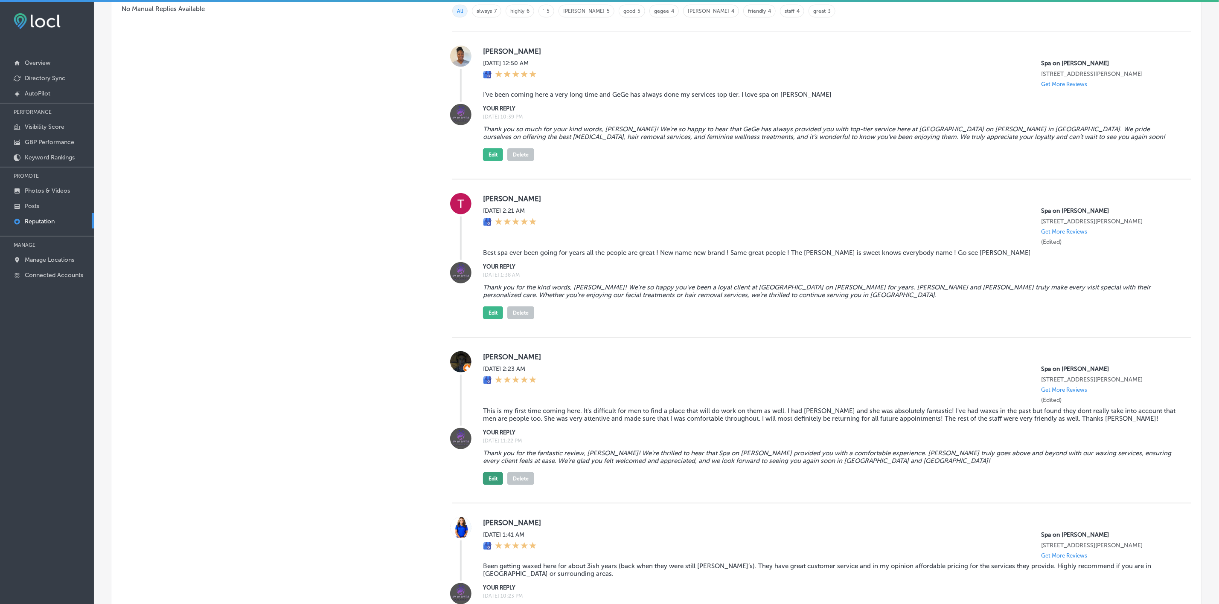
click at [491, 274] on button "Edit" at bounding box center [493, 479] width 20 height 13
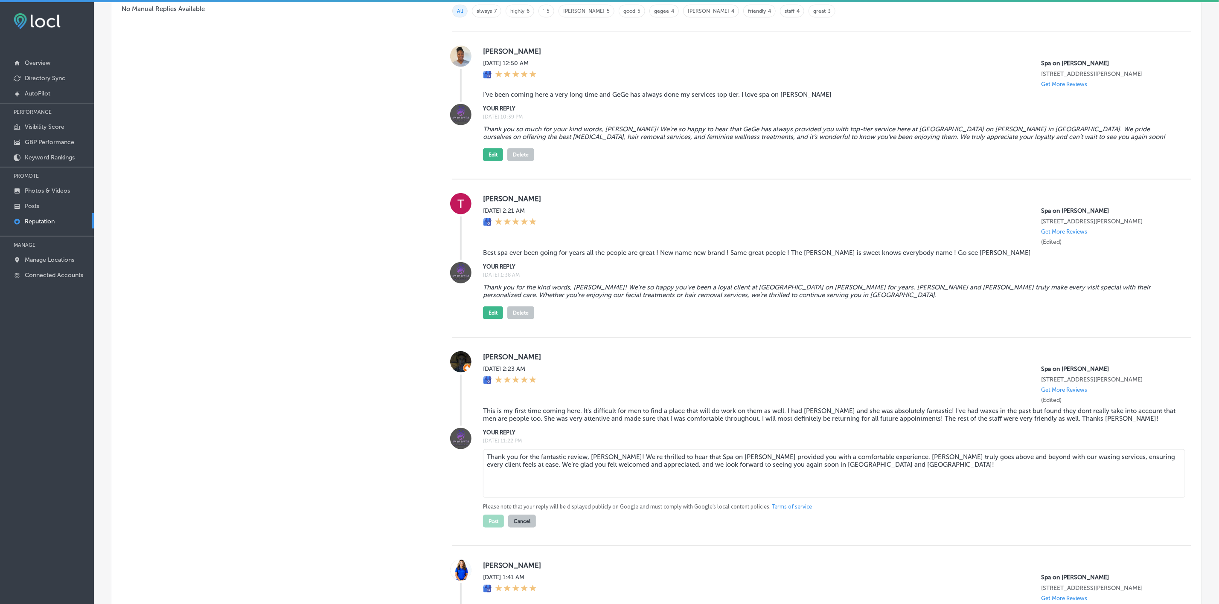
click at [686, 274] on blockquote "Thank you for the kind words, [PERSON_NAME]! We're so happy you've been a loyal…" at bounding box center [830, 291] width 695 height 15
copy blockquote "Columbia"
drag, startPoint x: 822, startPoint y: 466, endPoint x: 753, endPoint y: 465, distance: 69.1
click at [752, 274] on textarea "Thank you for the fantastic review, [PERSON_NAME]! We're thrilled to hear that …" at bounding box center [834, 474] width 702 height 49
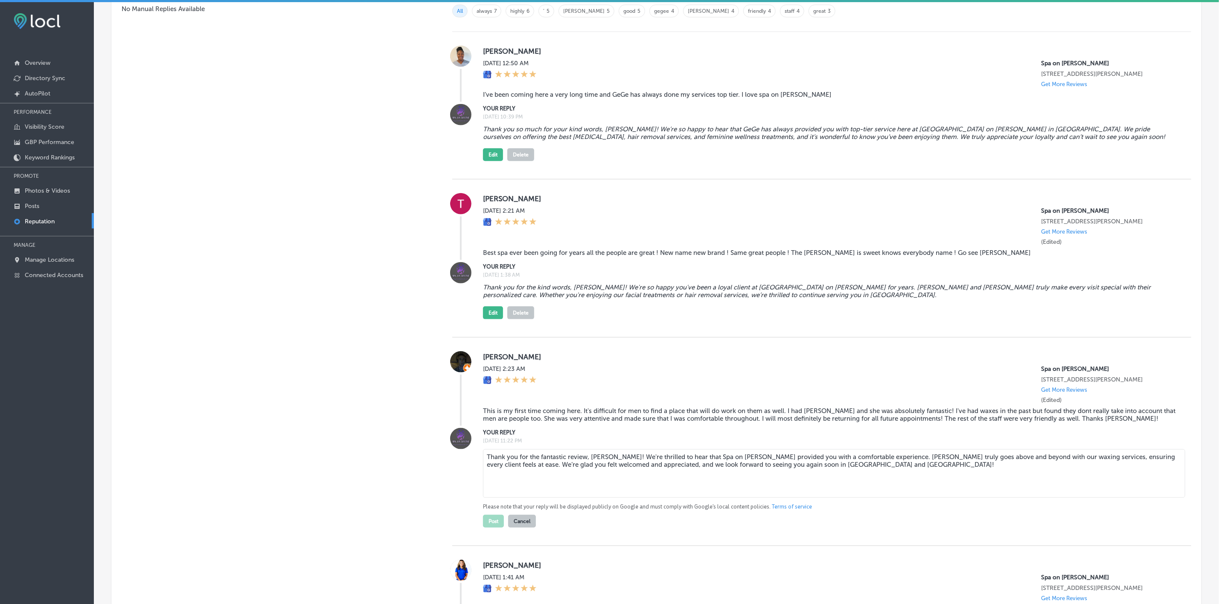
paste textarea "Columbia"
type textarea "Thank you for the fantastic review, [PERSON_NAME]! We're thrilled to hear that …"
click at [493, 274] on button "Post" at bounding box center [493, 521] width 21 height 13
type textarea "x"
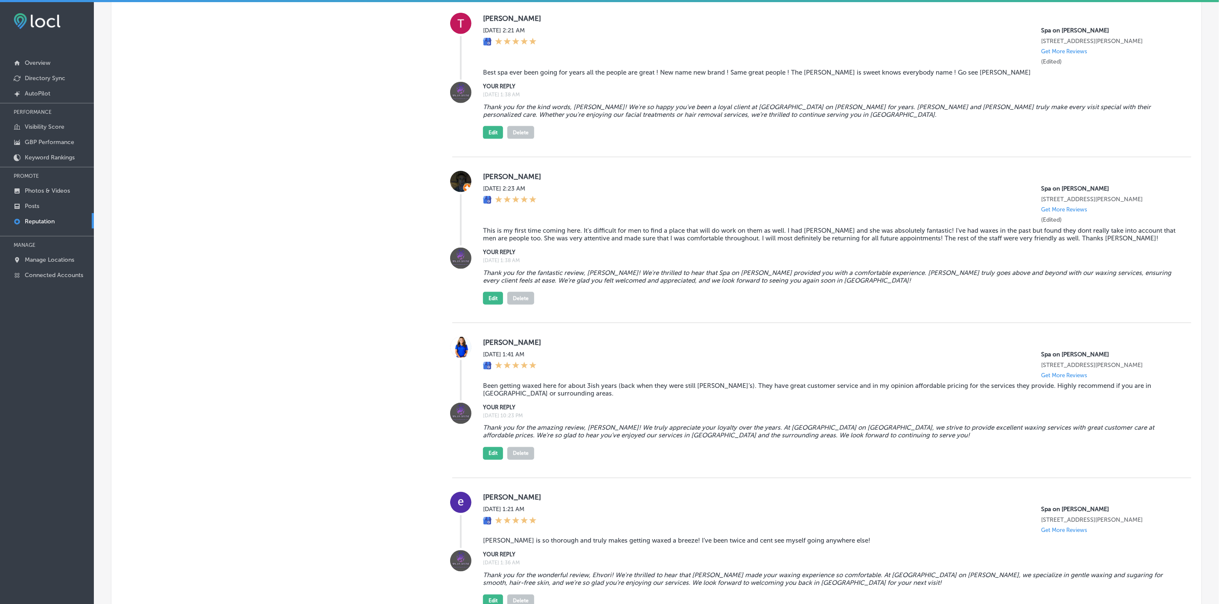
scroll to position [803, 0]
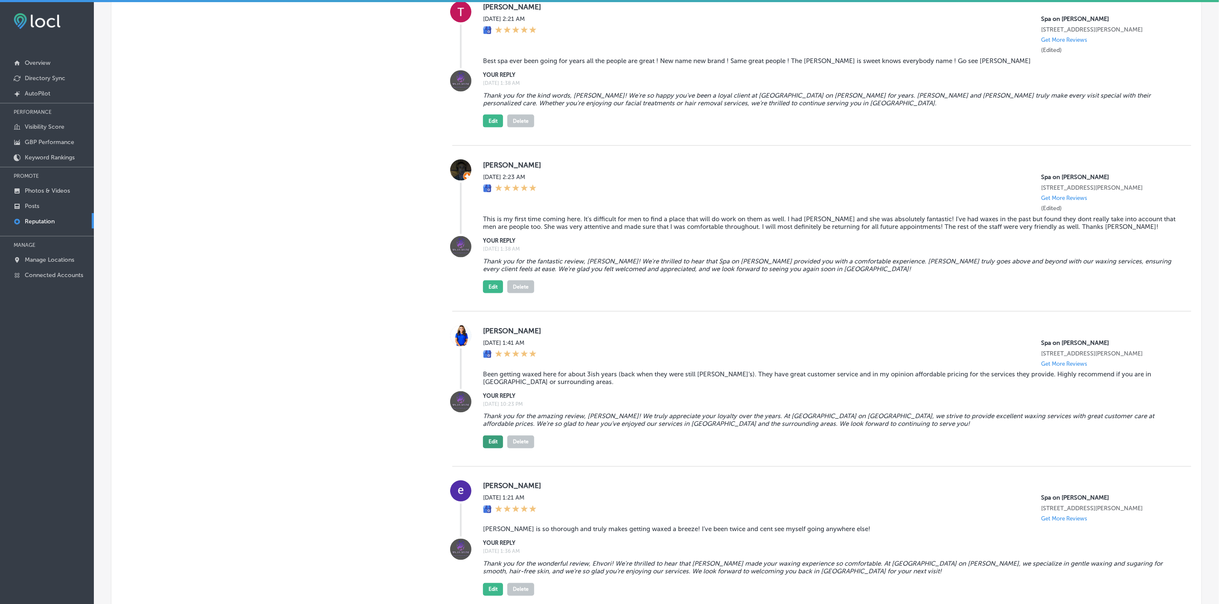
click at [494, 274] on button "Edit" at bounding box center [493, 442] width 20 height 13
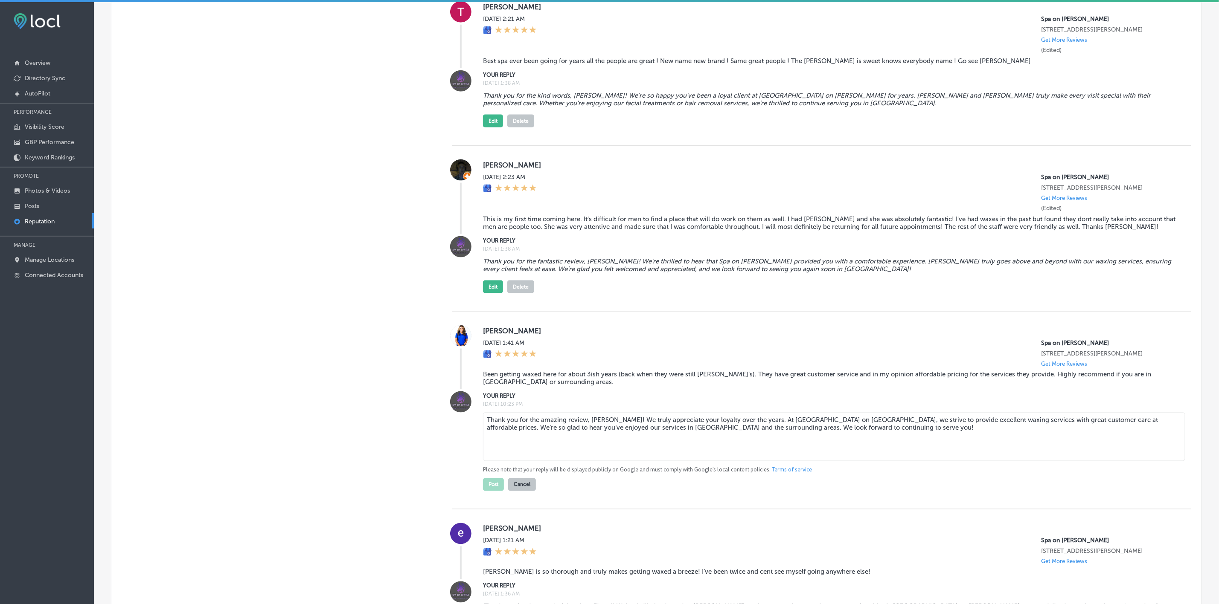
drag, startPoint x: 485, startPoint y: 421, endPoint x: 923, endPoint y: 452, distance: 438.7
click at [852, 274] on textarea "Thank you for the amazing review, [PERSON_NAME]! We truly appreciate your loyal…" at bounding box center [834, 437] width 702 height 49
paste textarea
type textarea "Thank you for the amazing review, [PERSON_NAME]! We truly appreciate your loyal…"
click at [493, 274] on button "Post" at bounding box center [493, 485] width 21 height 13
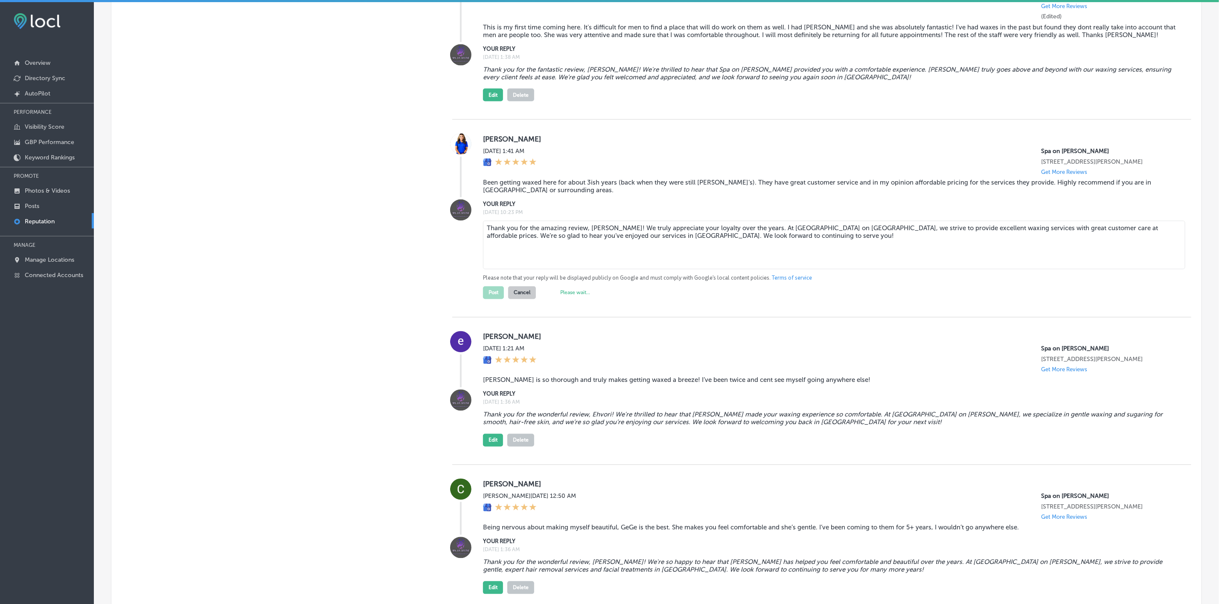
scroll to position [1059, 0]
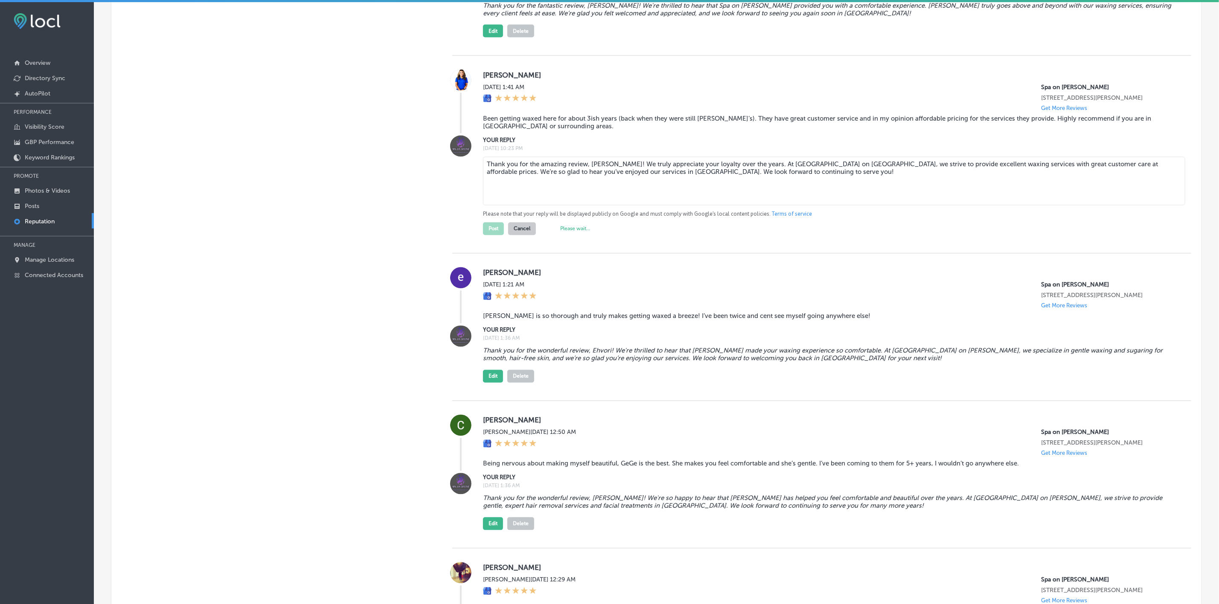
type textarea "x"
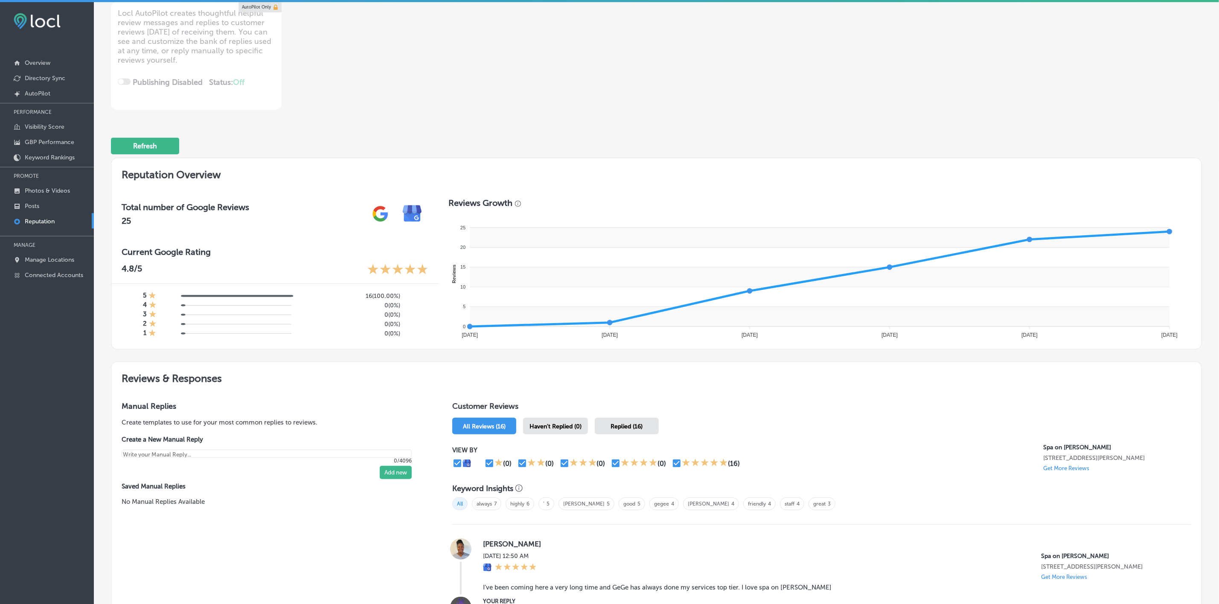
scroll to position [227, 0]
